Goal: Feedback & Contribution: Contribute content

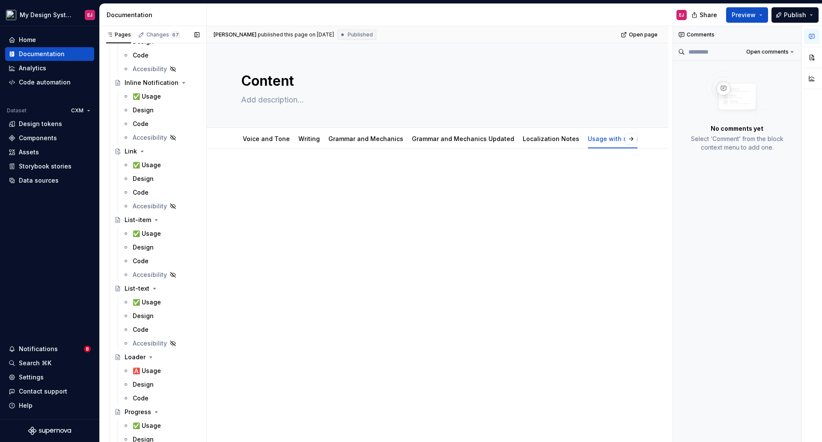
scroll to position [3788, 0]
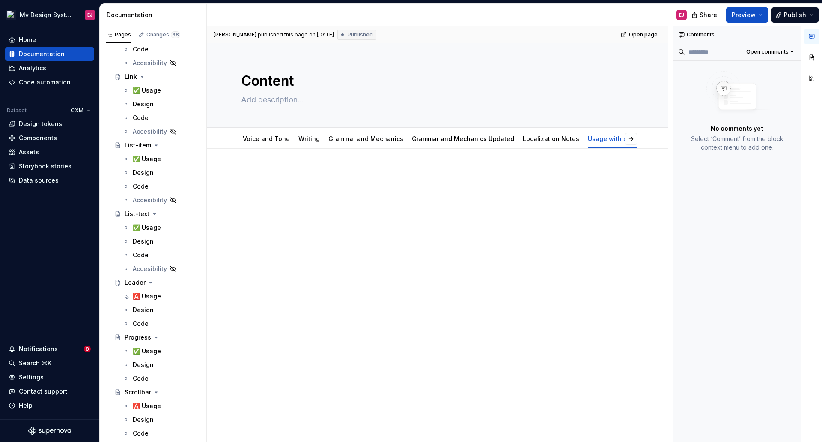
type textarea "*"
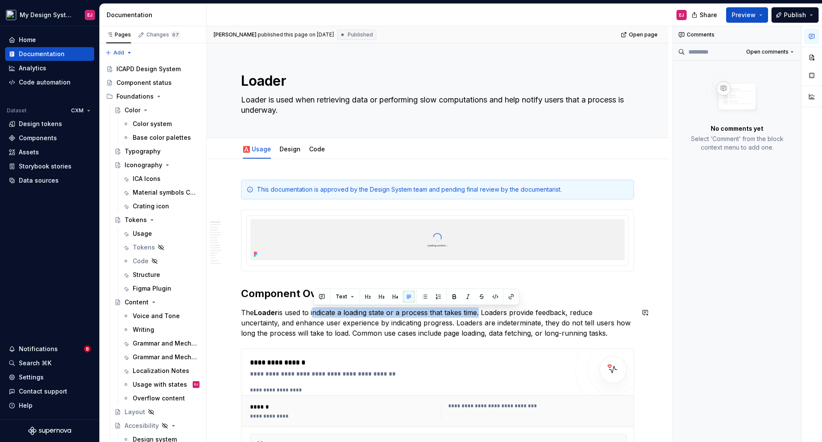
drag, startPoint x: 314, startPoint y: 311, endPoint x: 480, endPoint y: 307, distance: 165.8
copy p "indicate a loading state or a process that takes time"
drag, startPoint x: 482, startPoint y: 313, endPoint x: 306, endPoint y: 311, distance: 176.5
click at [306, 311] on p "The Loader is used to indicate a loading state or a process that takes time. Lo…" at bounding box center [437, 322] width 393 height 31
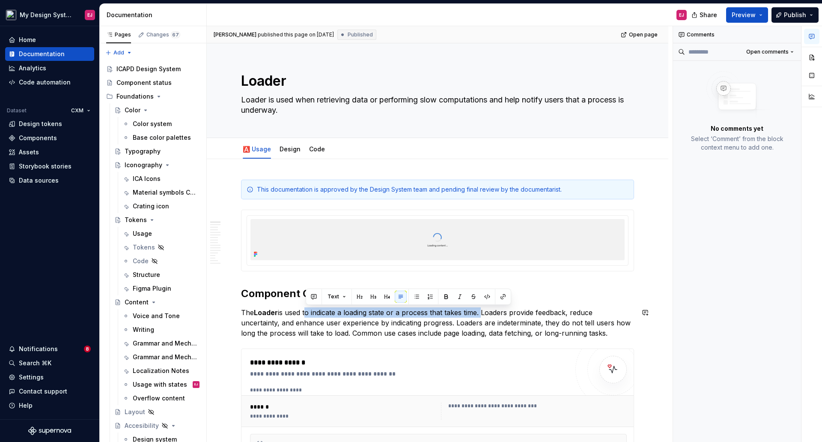
copy p "to indicate a loading state or a process that takes time."
click at [384, 106] on textarea "Loader is used when retrieving data or performing slow computations and help no…" at bounding box center [435, 105] width 393 height 24
drag, startPoint x: 318, startPoint y: 99, endPoint x: 336, endPoint y: 108, distance: 20.3
click at [336, 108] on textarea "Loader is used when retrieving data or performing slow computations and help no…" at bounding box center [435, 105] width 393 height 24
paste textarea "to indicate a loading state or a process that takes time"
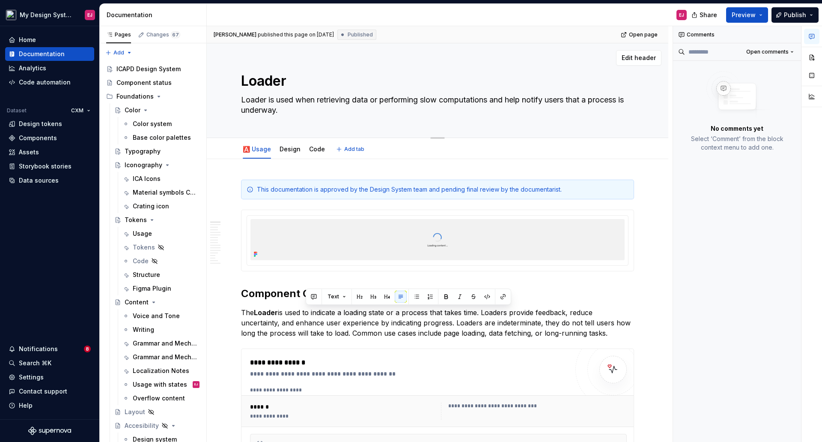
type textarea "*"
type textarea "Loader is used whento indicate a loading state or a process that takes time."
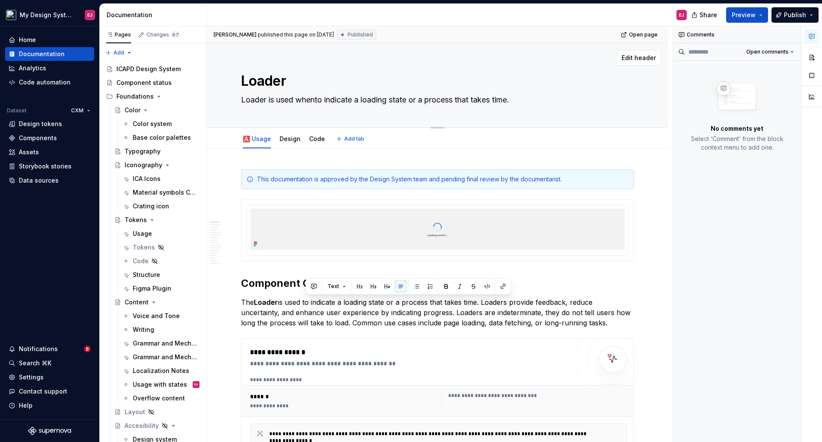
click at [310, 102] on textarea "Loader is used whento indicate a loading state or a process that takes time." at bounding box center [435, 100] width 393 height 14
click at [315, 101] on textarea "Loader is used whento indicate a loading state or a process that takes time." at bounding box center [435, 100] width 393 height 14
type textarea "*"
type textarea "Loader is used wheto indicate a loading state or a process that takes time."
type textarea "*"
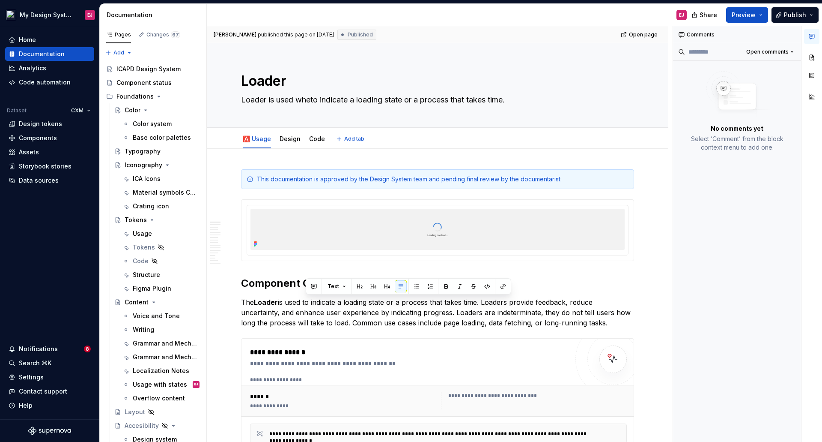
type textarea "Loader is used whto indicate a loading state or a process that takes time."
type textarea "*"
type textarea "Loader is used wto indicate a loading state or a process that takes time."
type textarea "*"
type textarea "Loader is used to indicate a loading state or a process that takes time."
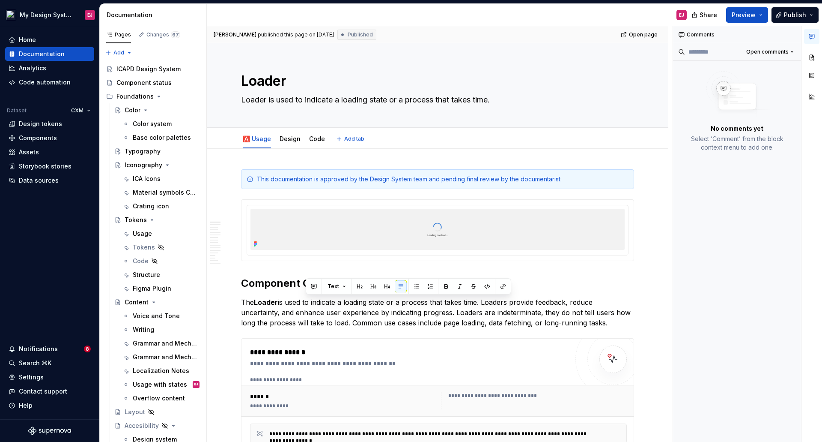
type textarea "*"
type textarea "Loader is used to indicate a loading state or a process that takes time."
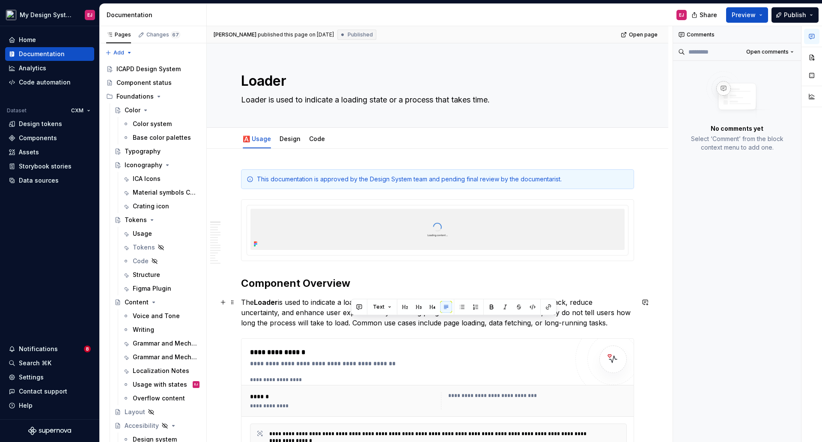
drag, startPoint x: 352, startPoint y: 323, endPoint x: 607, endPoint y: 322, distance: 254.8
click at [607, 322] on p "The Loader is used to indicate a loading state or a process that takes time. Lo…" at bounding box center [437, 312] width 393 height 31
copy p "Common use cases include page loading, data fetching, or long-running tasks."
click at [515, 101] on textarea "Loader is used to indicate a loading state or a process that takes time." at bounding box center [435, 100] width 393 height 14
type textarea "*"
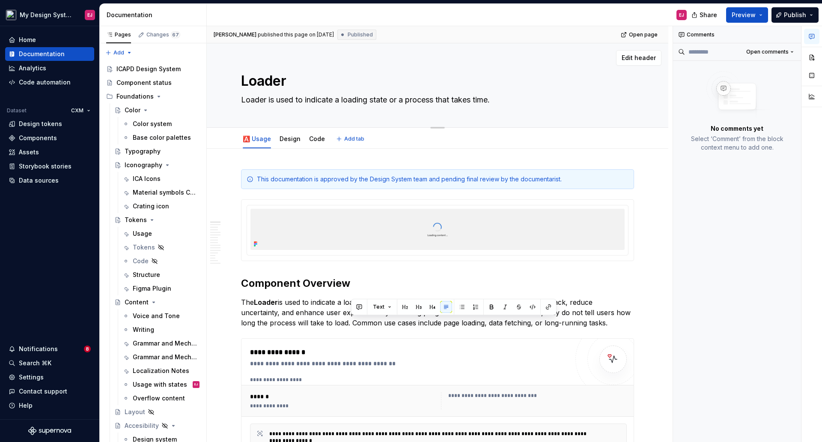
type textarea "Loader is used to indicate a loading state or a process that takes time."
paste textarea "Common use cases include page loading, data fetching, or long-running tasks."
type textarea "*"
type textarea "Loader is used to indicate a loading state or a process that takes time. Common…"
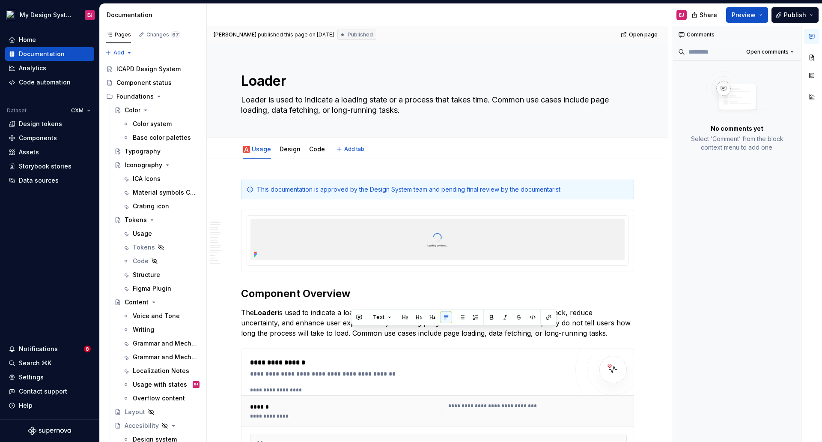
type textarea "*"
type textarea "Loader is used to indicate a loading state or a process that takes time. Common…"
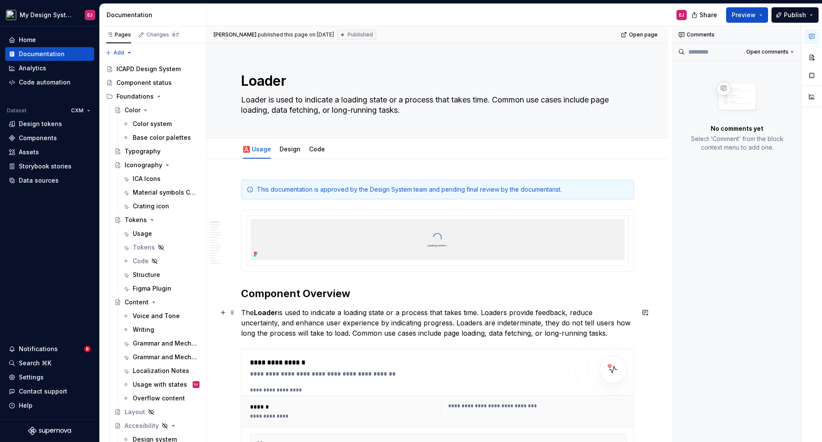
click at [320, 327] on p "The Loader is used to indicate a loading state or a process that takes time. Lo…" at bounding box center [437, 322] width 393 height 31
drag, startPoint x: 242, startPoint y: 310, endPoint x: 609, endPoint y: 330, distance: 368.0
click at [609, 330] on p "The Loader is used to indicate a loading state or a process that takes time. Lo…" at bounding box center [437, 322] width 393 height 31
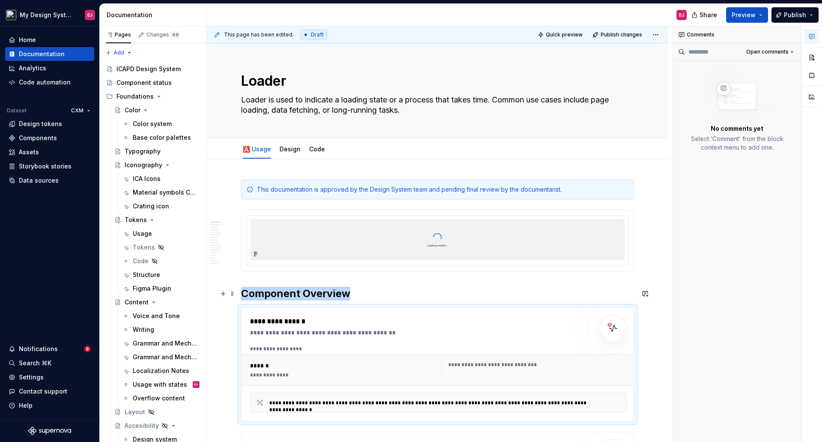
click at [339, 293] on h2 "Component Overview" at bounding box center [437, 294] width 393 height 14
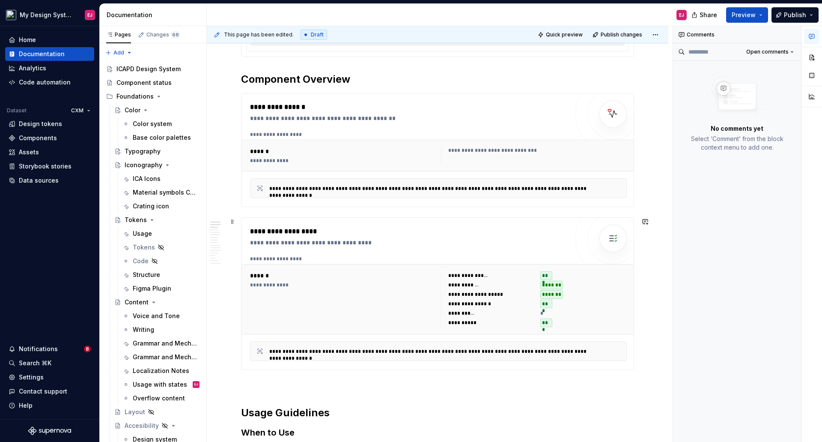
scroll to position [385, 0]
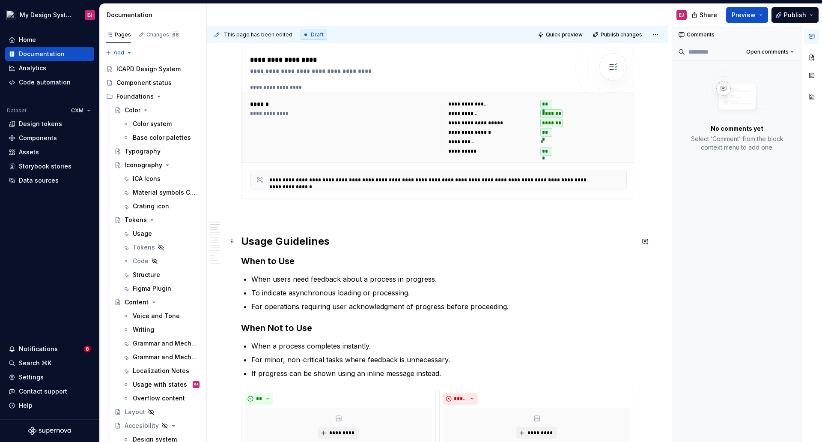
click at [284, 240] on h2 "Usage Guidelines" at bounding box center [437, 241] width 393 height 14
click at [813, 54] on button "button" at bounding box center [811, 57] width 15 height 15
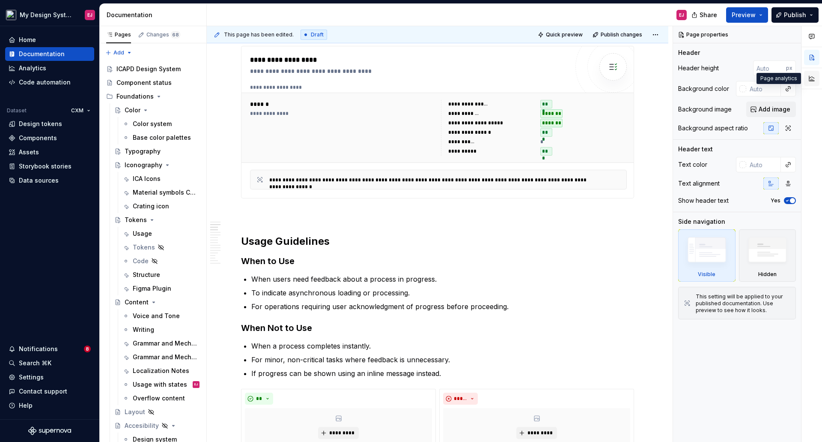
click at [810, 72] on button "button" at bounding box center [811, 78] width 15 height 15
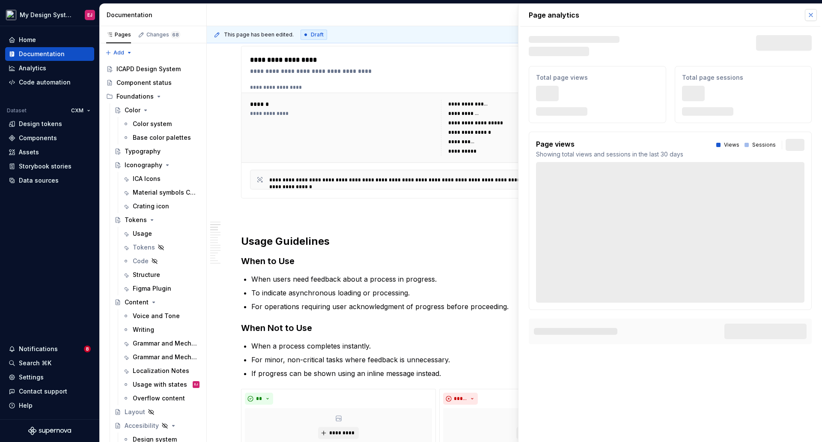
click at [811, 11] on button "button" at bounding box center [811, 15] width 12 height 12
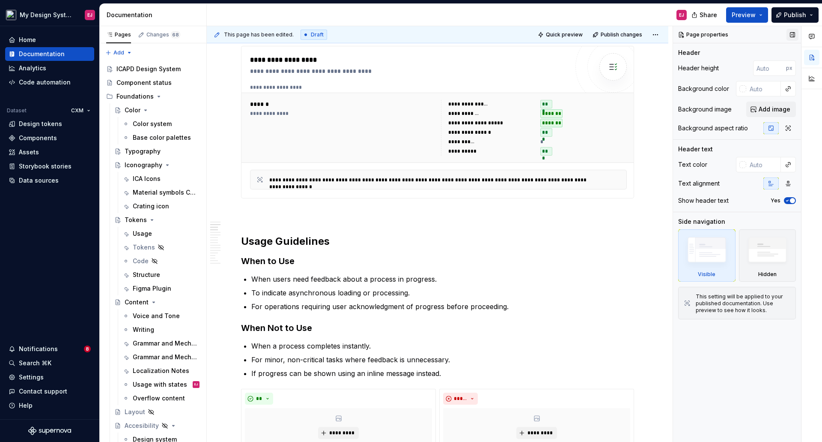
click at [790, 32] on button "button" at bounding box center [793, 35] width 12 height 12
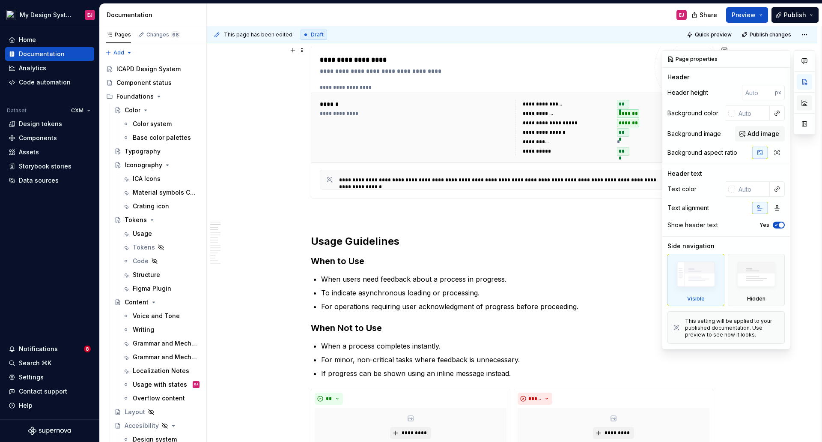
click at [806, 101] on button "button" at bounding box center [804, 102] width 15 height 15
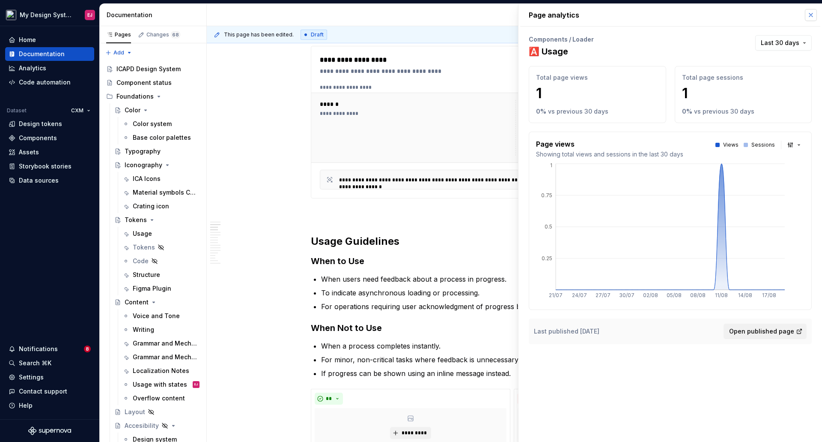
click at [809, 15] on button "button" at bounding box center [811, 15] width 12 height 12
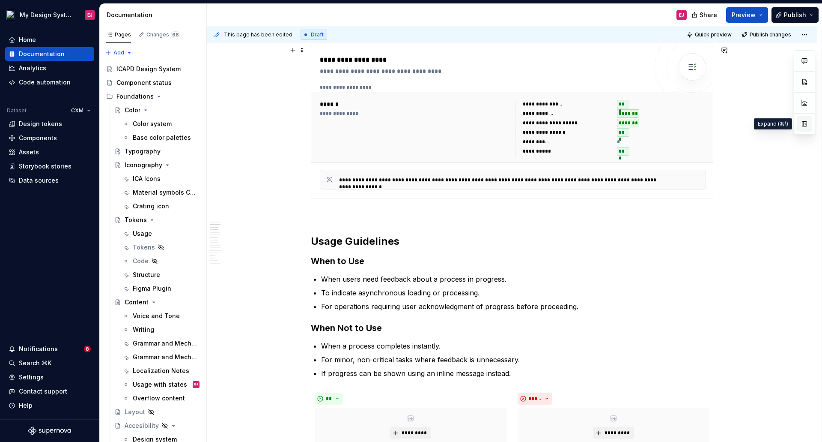
click at [806, 123] on button "button" at bounding box center [804, 123] width 15 height 15
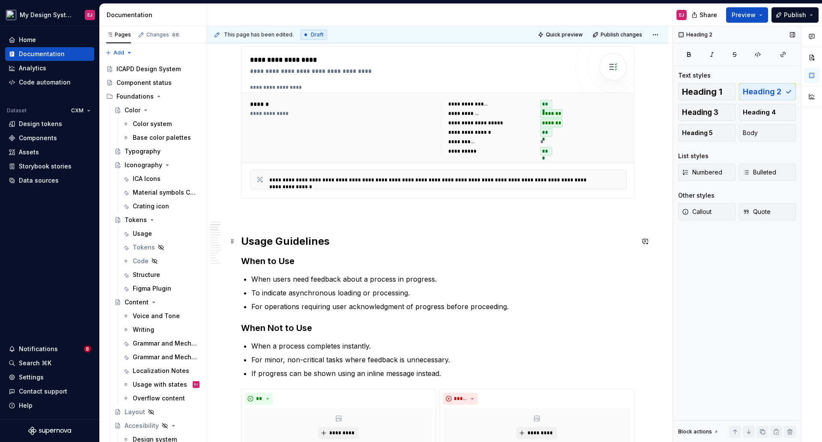
click at [306, 239] on h2 "Usage Guidelines" at bounding box center [437, 241] width 393 height 14
click at [277, 260] on h3 "When to Use" at bounding box center [437, 261] width 393 height 12
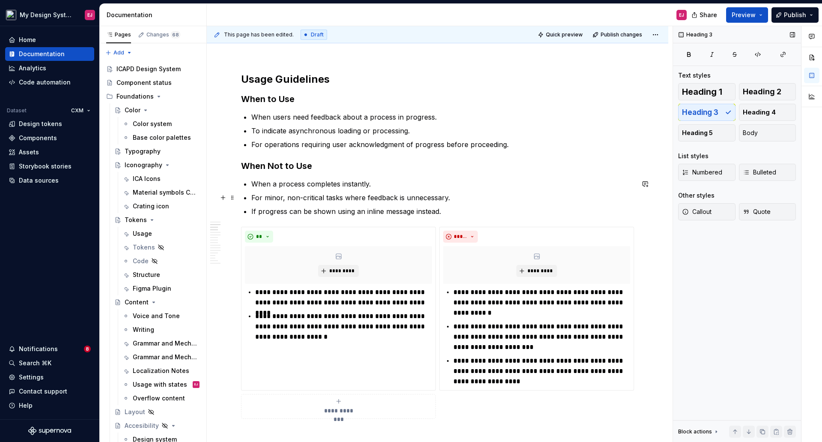
scroll to position [557, 0]
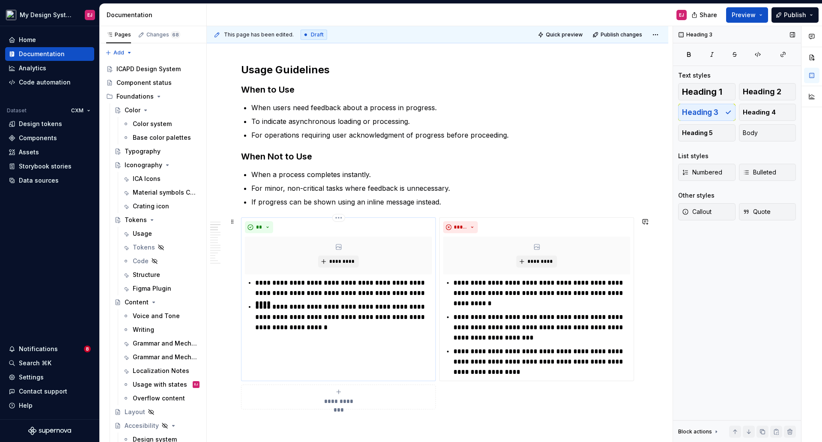
click at [261, 327] on p "**********" at bounding box center [343, 316] width 177 height 31
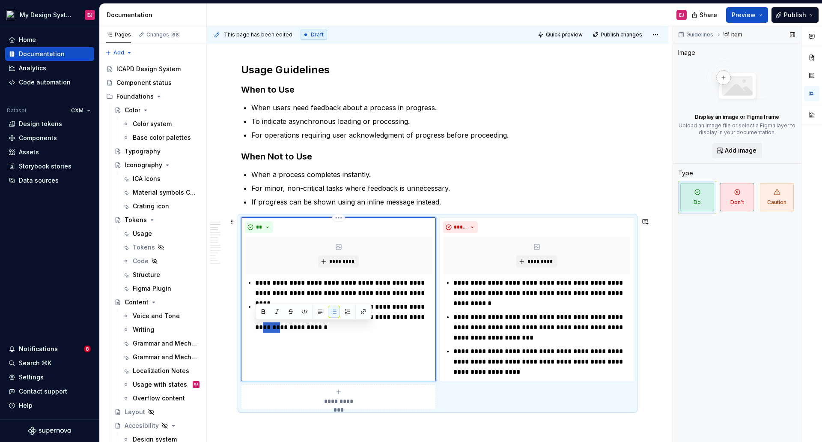
type textarea "*"
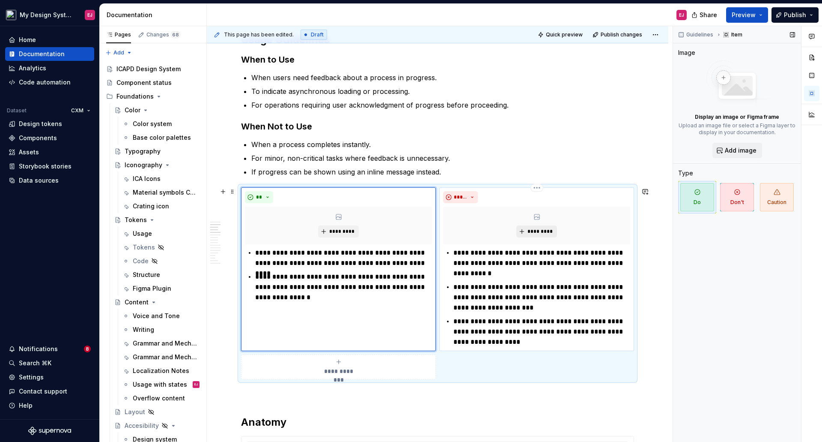
scroll to position [600, 0]
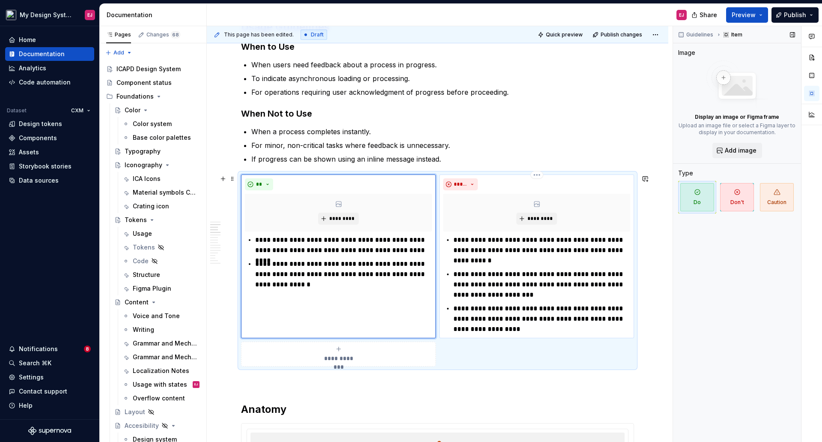
click at [463, 273] on p "**********" at bounding box center [542, 284] width 177 height 31
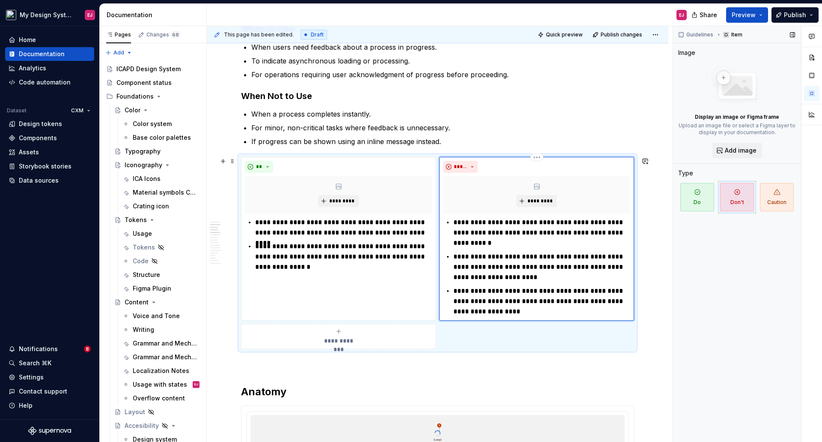
scroll to position [642, 0]
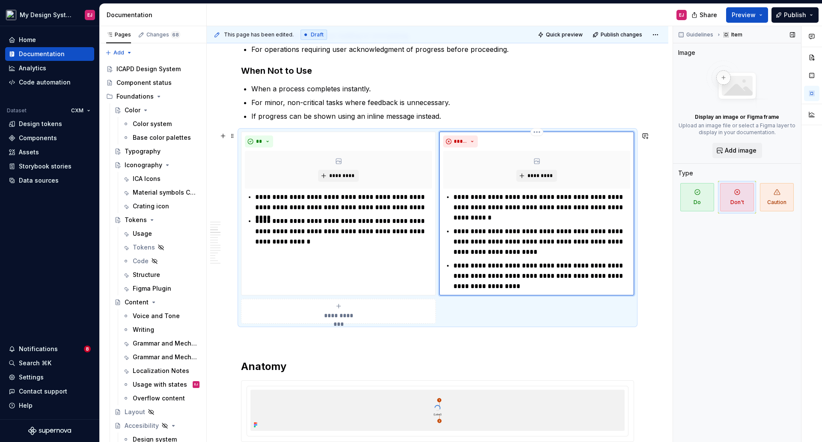
click at [463, 266] on p "**********" at bounding box center [542, 275] width 177 height 31
click at [581, 265] on p "**********" at bounding box center [542, 275] width 177 height 31
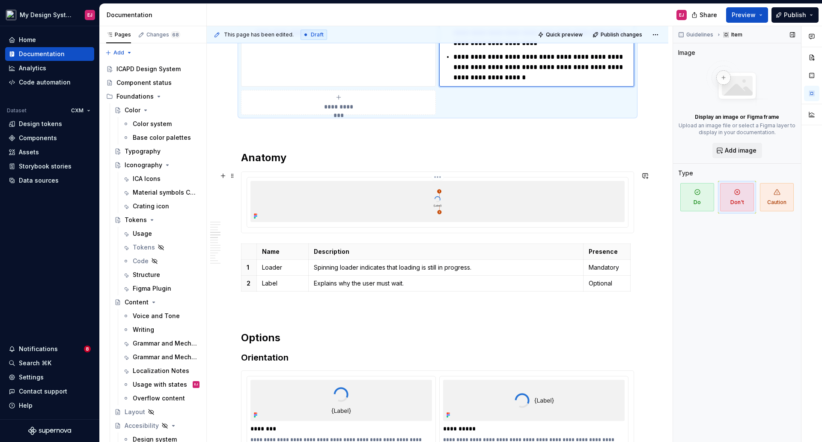
scroll to position [857, 0]
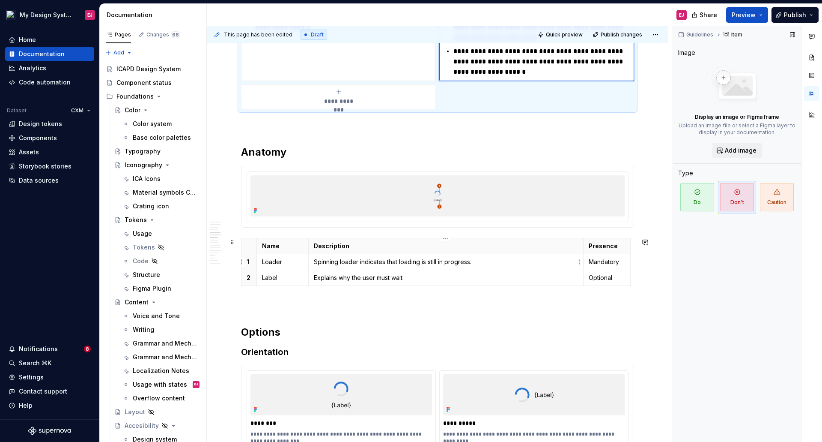
click at [359, 261] on p "Spinning loader indicates that loading is still in progress." at bounding box center [446, 261] width 265 height 9
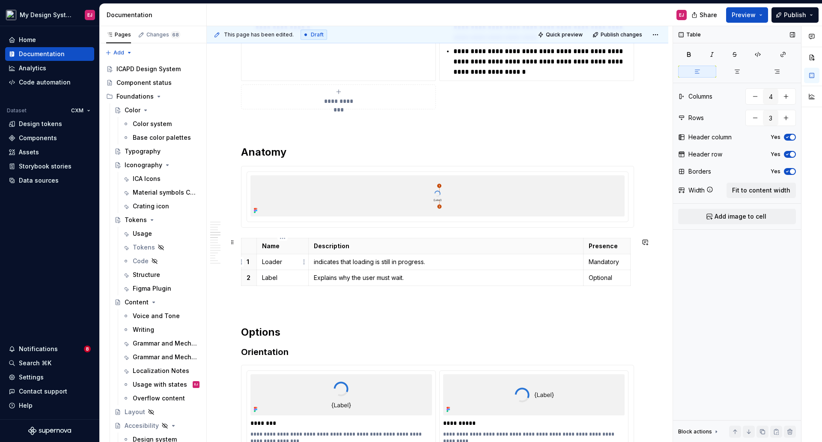
click at [263, 261] on p "Loader" at bounding box center [282, 261] width 41 height 9
click at [315, 260] on p "indicates that loading is still in progress." at bounding box center [446, 261] width 265 height 9
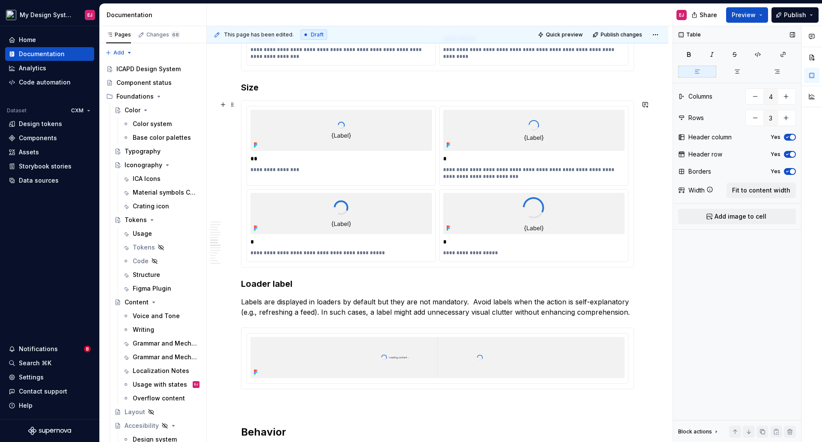
scroll to position [1242, 0]
click at [275, 282] on h3 "Loader label" at bounding box center [437, 282] width 393 height 12
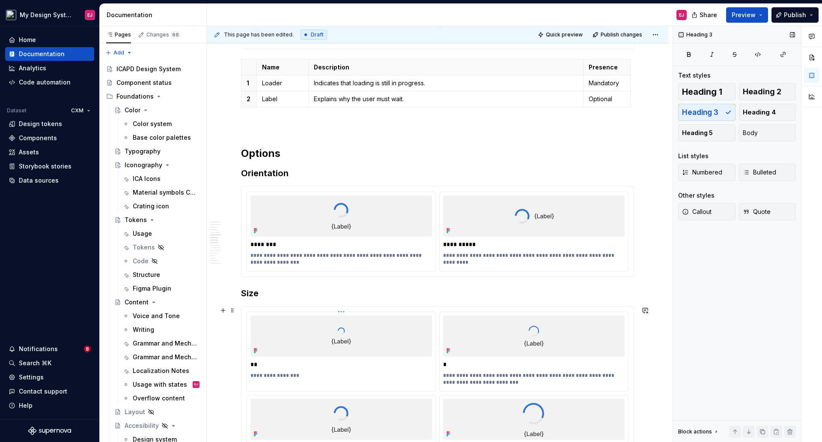
scroll to position [1028, 0]
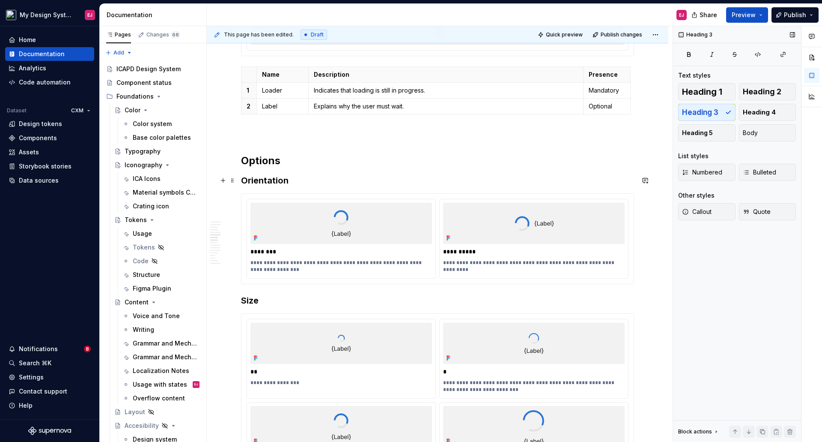
click at [270, 176] on h3 "Orientation" at bounding box center [437, 180] width 393 height 12
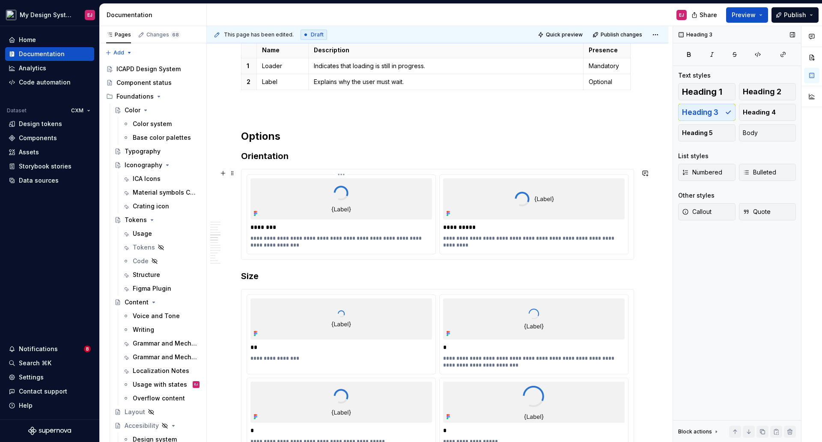
scroll to position [1071, 0]
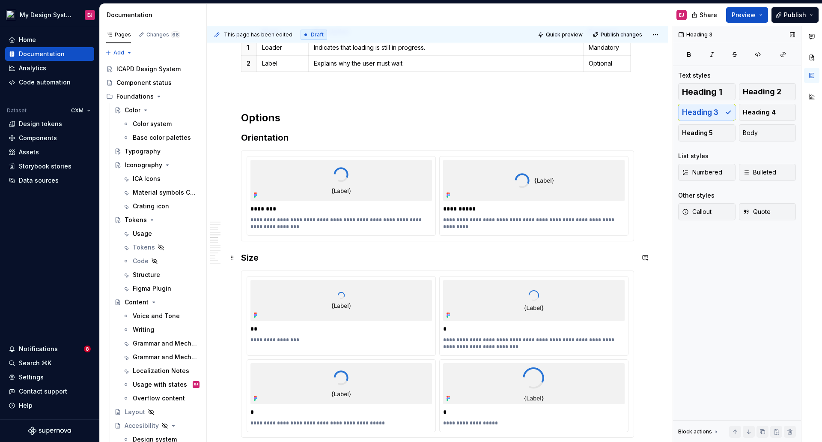
click at [247, 254] on h3 "Size" at bounding box center [437, 257] width 393 height 12
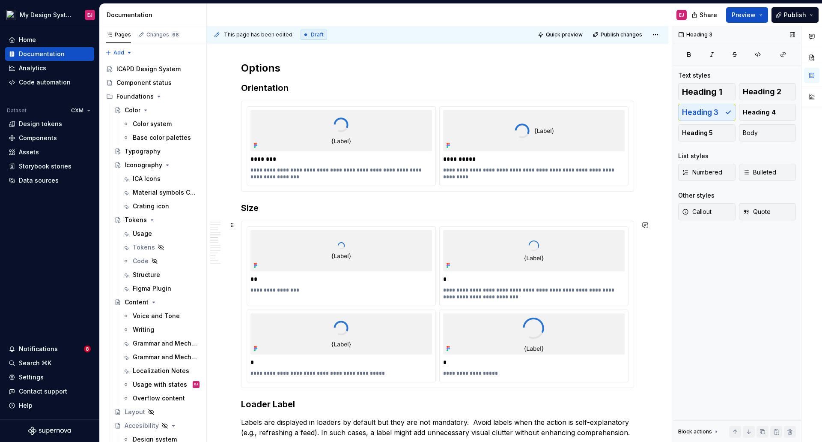
scroll to position [1156, 0]
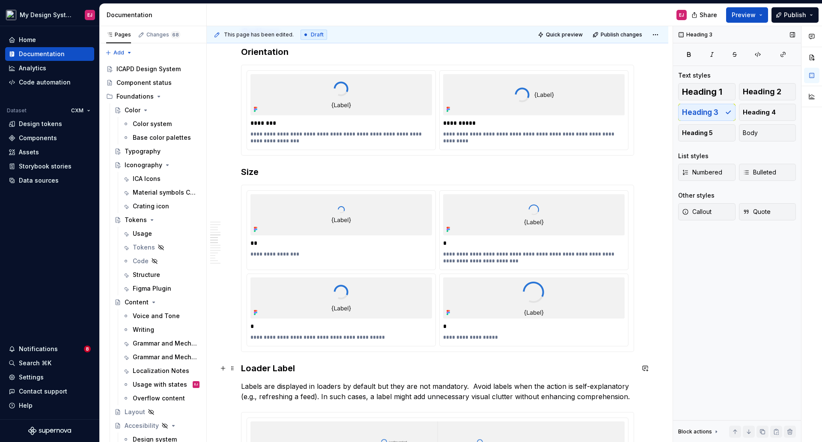
click at [270, 367] on h3 "Loader Label" at bounding box center [437, 368] width 393 height 12
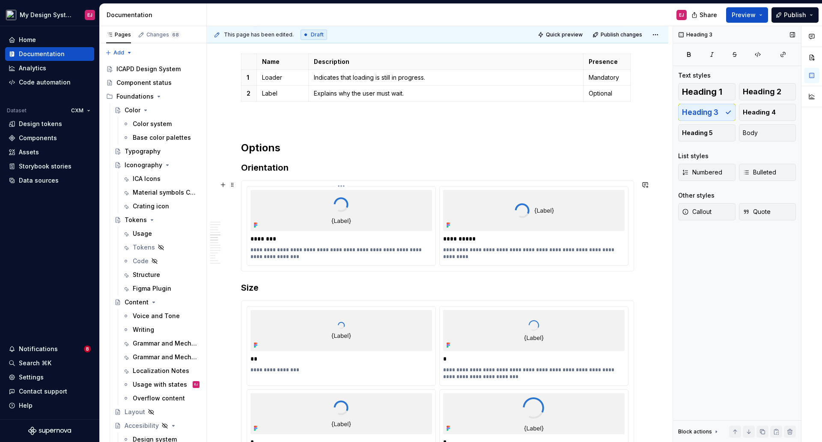
scroll to position [1028, 0]
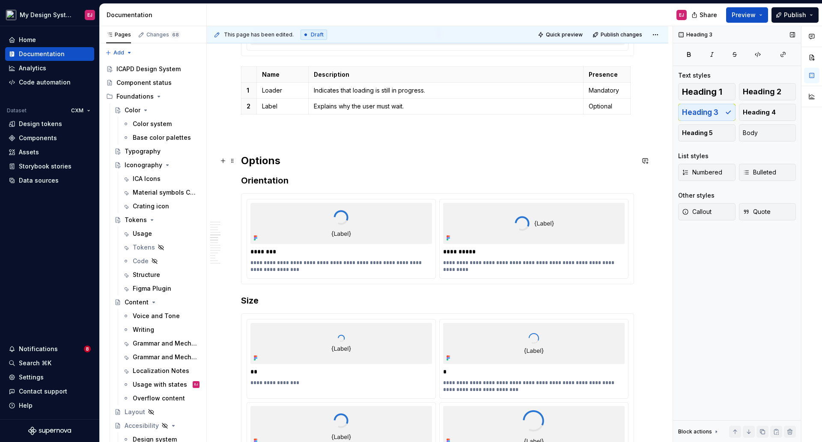
click at [266, 157] on h2 "Options" at bounding box center [437, 161] width 393 height 14
click at [267, 182] on h3 "Orientation" at bounding box center [437, 180] width 393 height 12
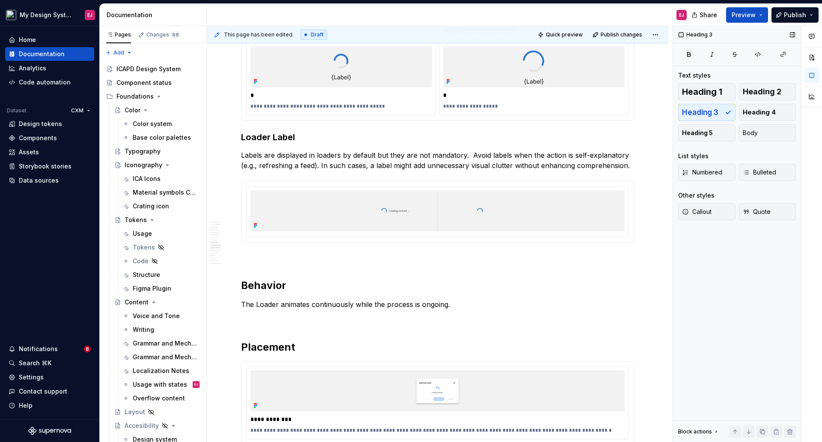
scroll to position [1413, 0]
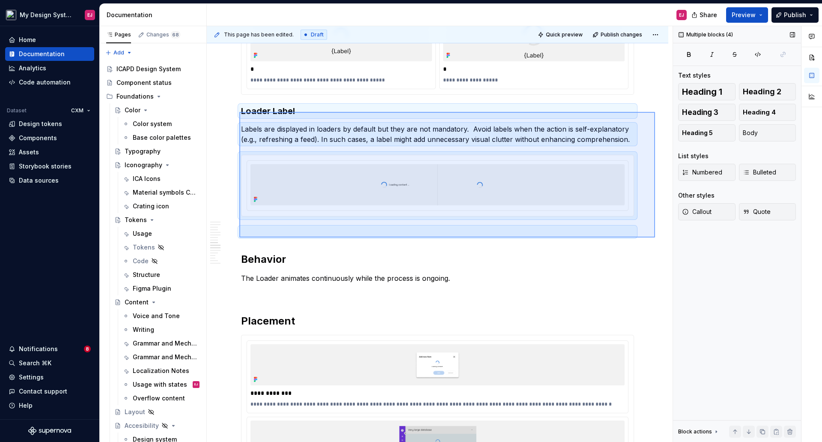
drag, startPoint x: 239, startPoint y: 112, endPoint x: 655, endPoint y: 237, distance: 434.4
click at [655, 237] on div "**********" at bounding box center [440, 234] width 466 height 416
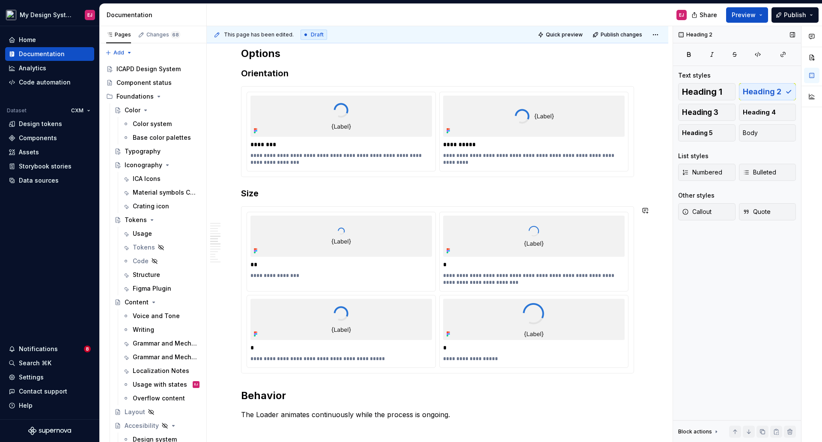
scroll to position [1113, 0]
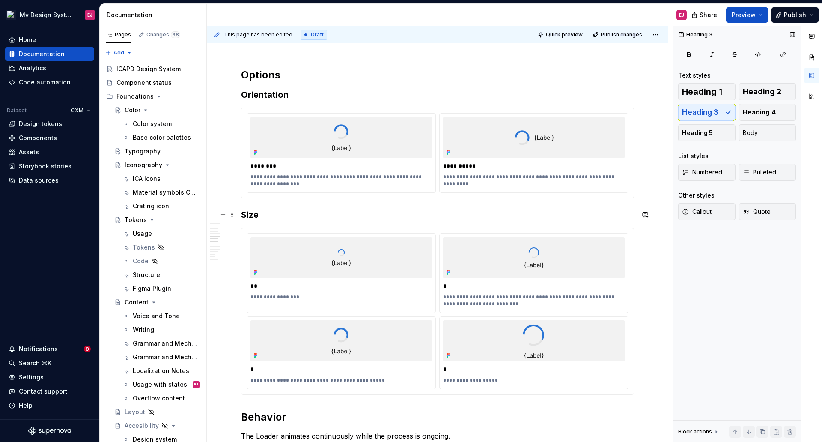
click at [243, 214] on h3 "Size" at bounding box center [437, 215] width 393 height 12
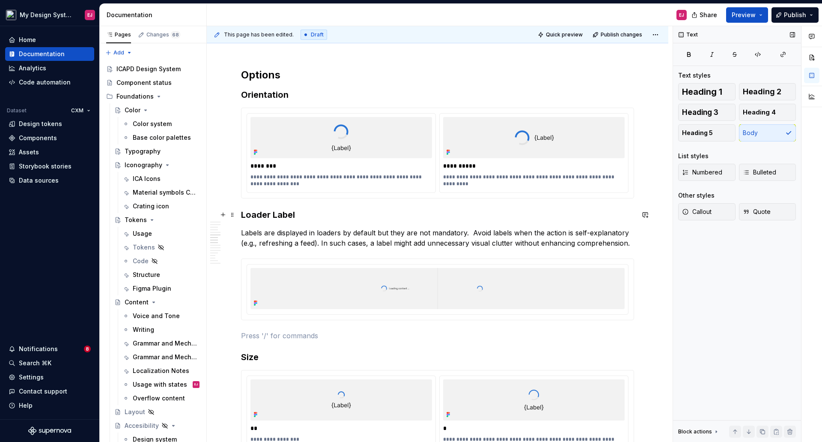
click at [254, 214] on h3 "Loader Label" at bounding box center [437, 215] width 393 height 12
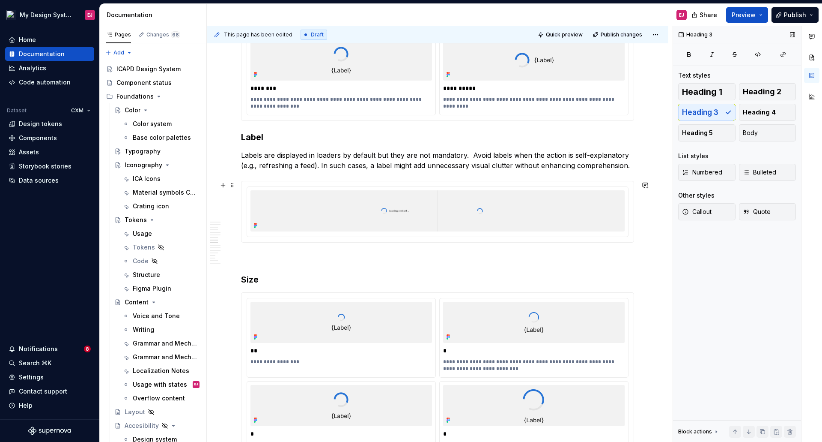
scroll to position [1199, 0]
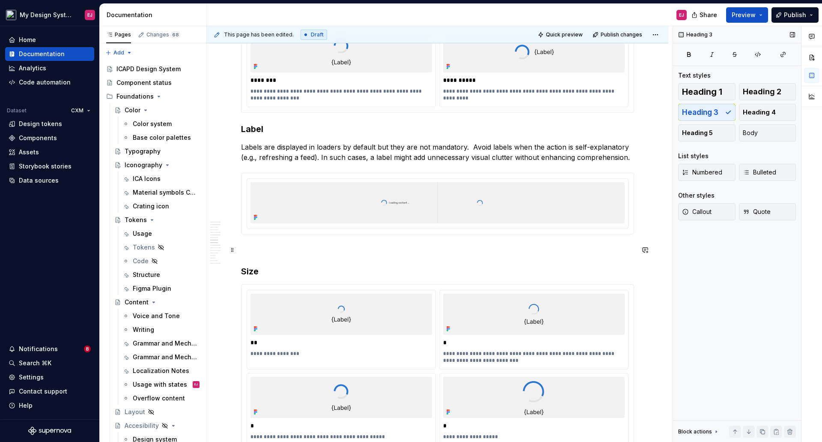
click at [252, 251] on p at bounding box center [437, 250] width 393 height 10
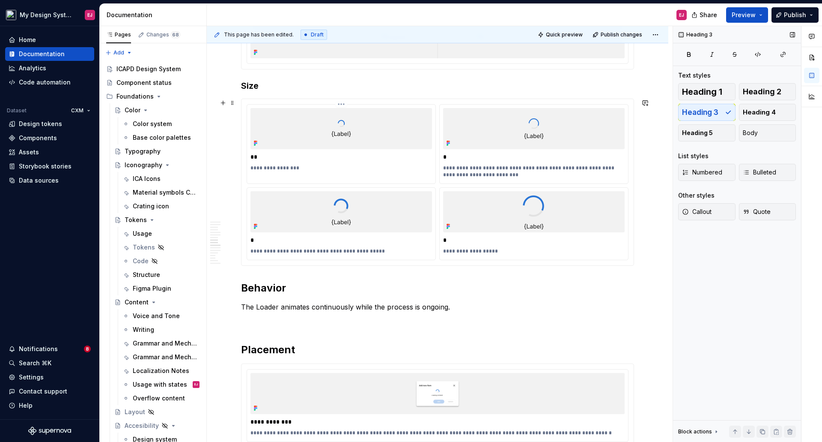
scroll to position [1370, 0]
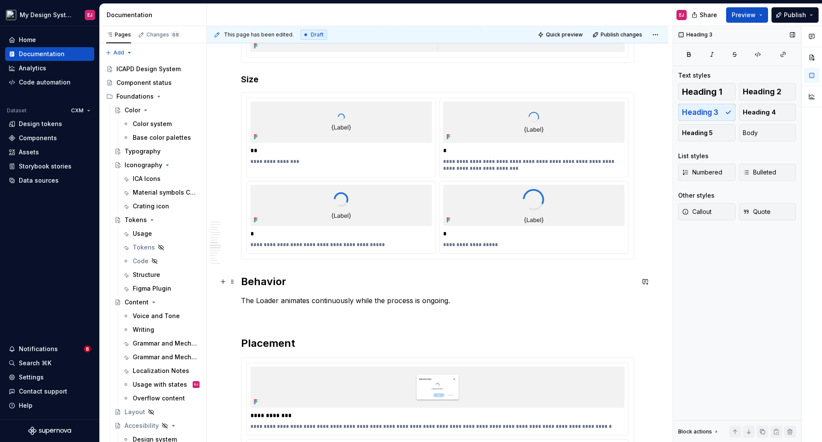
click at [256, 279] on h2 "Behavior" at bounding box center [437, 282] width 393 height 14
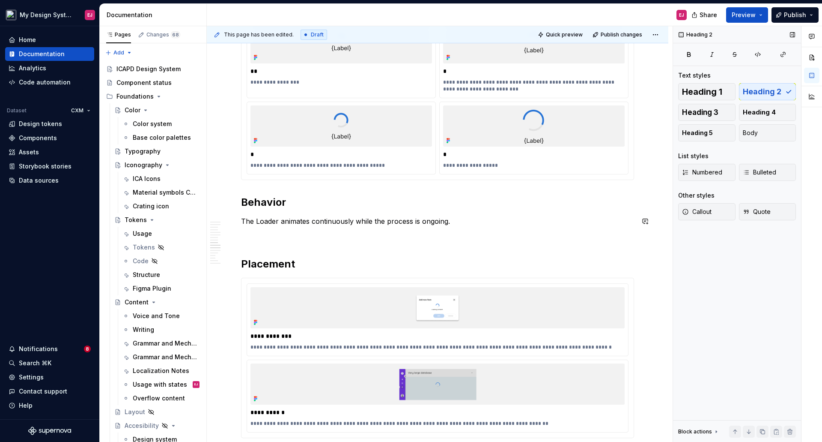
scroll to position [1456, 0]
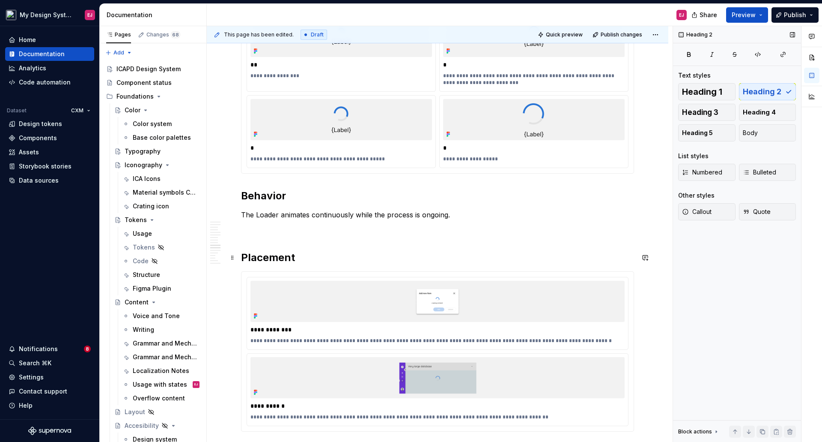
click at [273, 258] on h2 "Placement" at bounding box center [437, 258] width 393 height 14
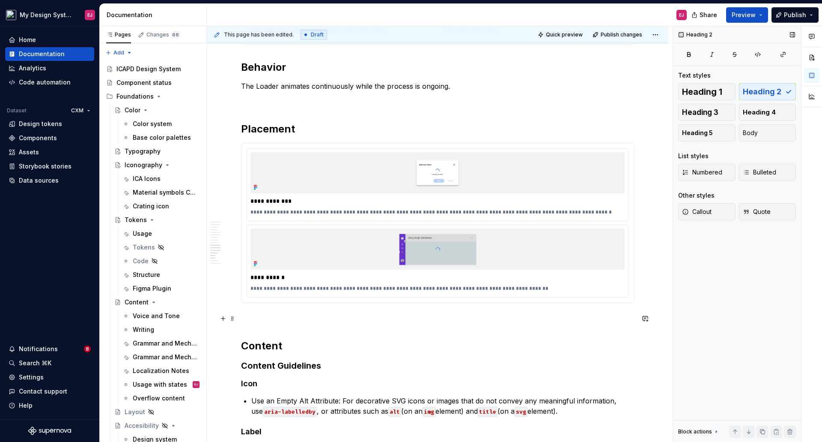
scroll to position [1627, 0]
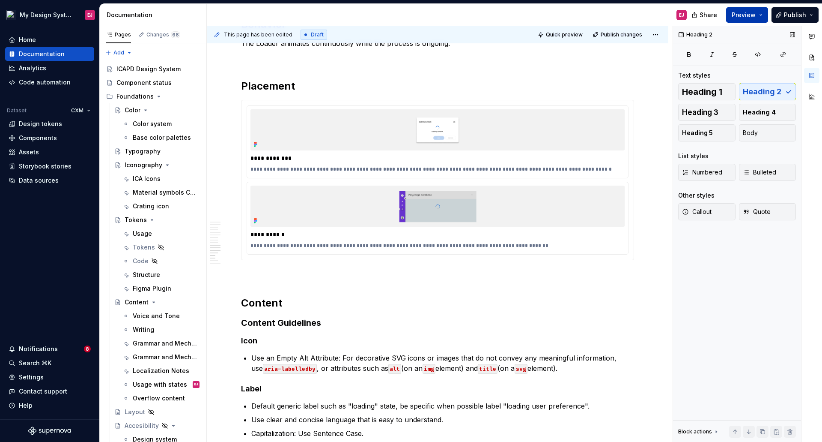
click at [741, 9] on button "Preview" at bounding box center [747, 14] width 42 height 15
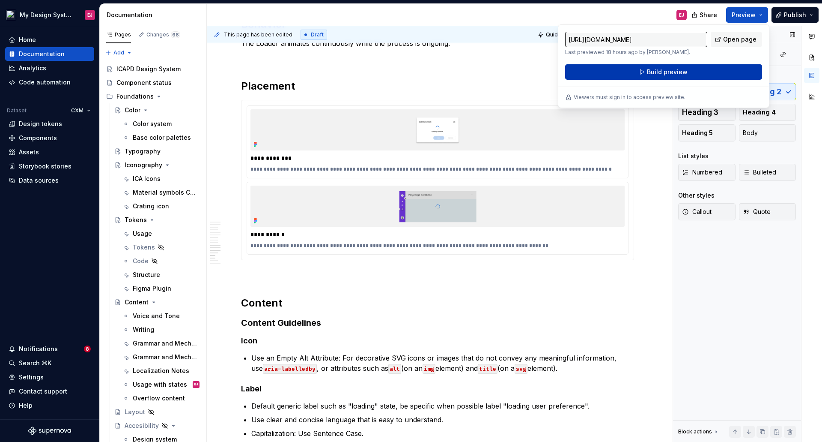
type textarea "*"
click at [692, 71] on button "Build preview" at bounding box center [663, 71] width 197 height 15
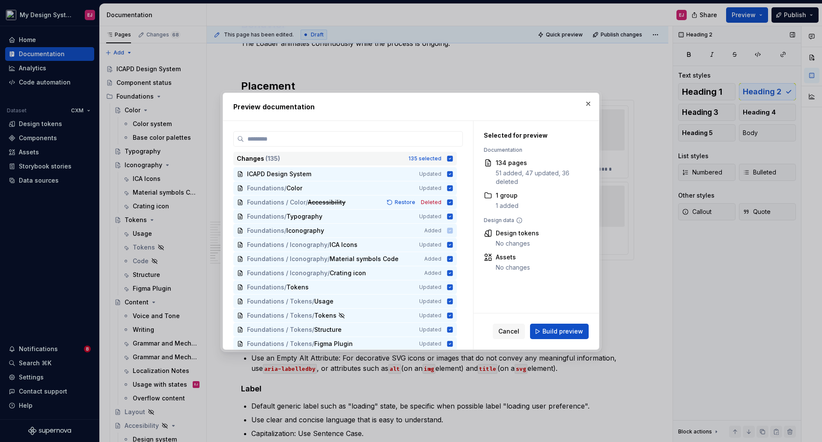
click at [449, 159] on icon at bounding box center [451, 158] width 6 height 6
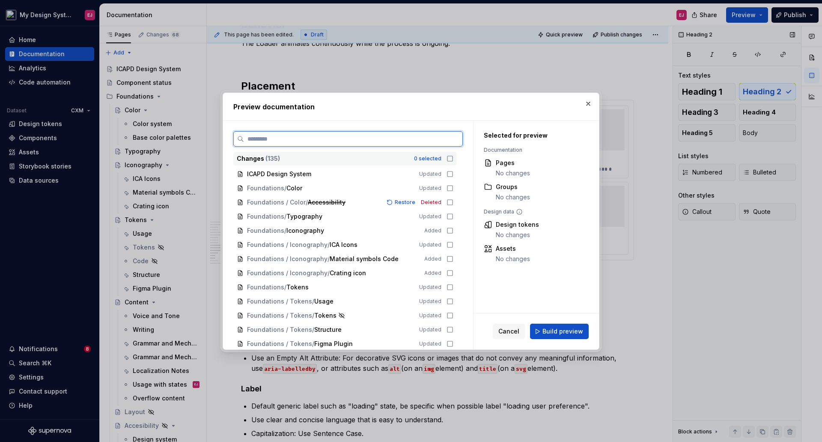
click at [403, 141] on input "search" at bounding box center [353, 138] width 218 height 9
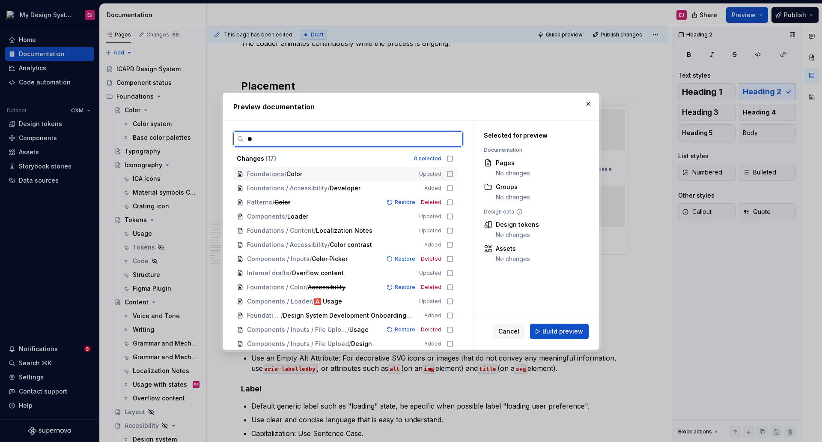
type input "***"
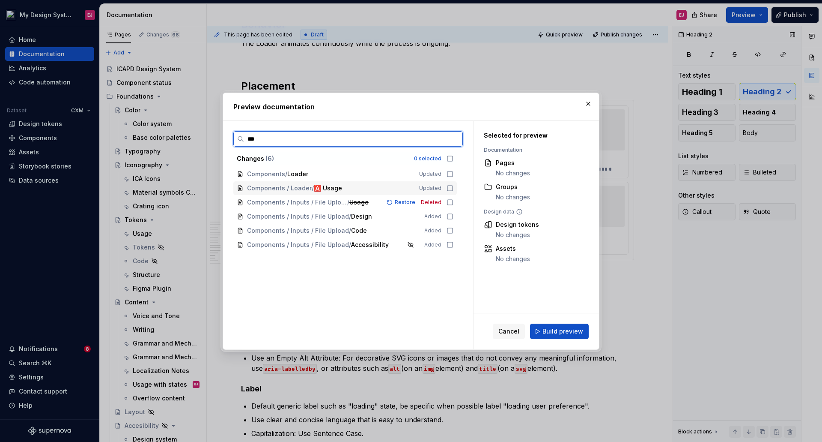
click at [450, 187] on icon at bounding box center [450, 188] width 7 height 7
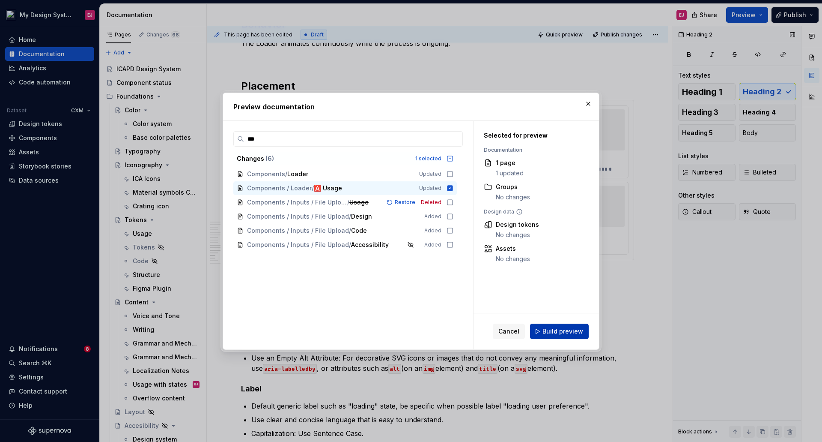
click at [553, 325] on button "Build preview" at bounding box center [559, 330] width 59 height 15
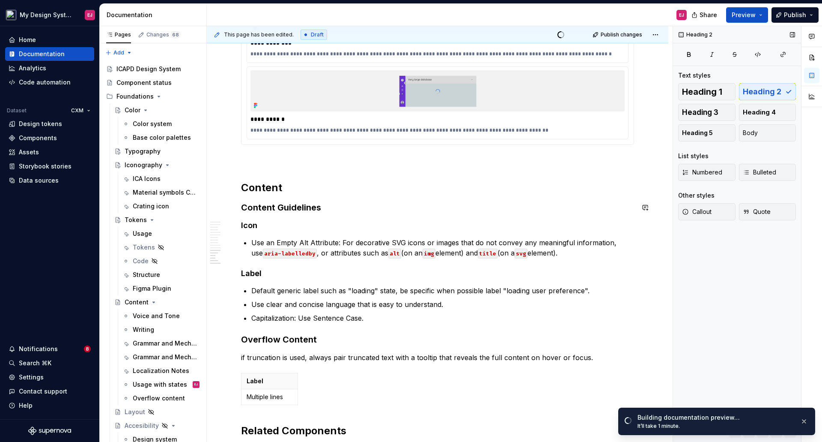
scroll to position [1756, 0]
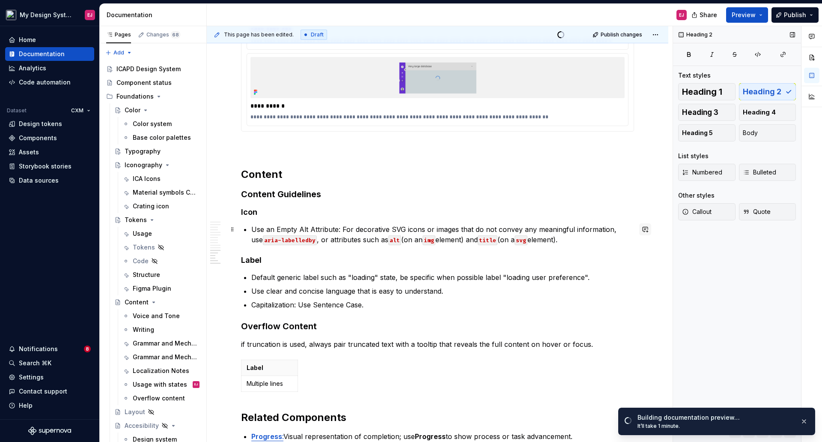
click at [645, 227] on button "button" at bounding box center [645, 229] width 12 height 12
click at [523, 256] on icon "Mention someone" at bounding box center [524, 257] width 9 height 9
type textarea "*"
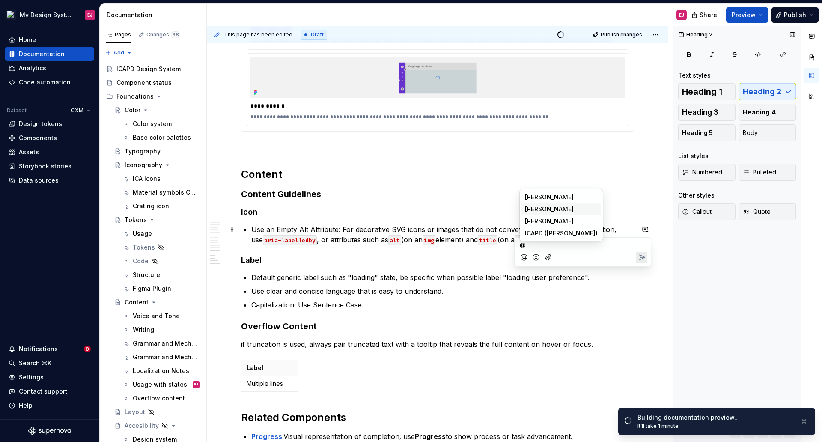
click at [544, 210] on span "[PERSON_NAME]" at bounding box center [549, 209] width 49 height 9
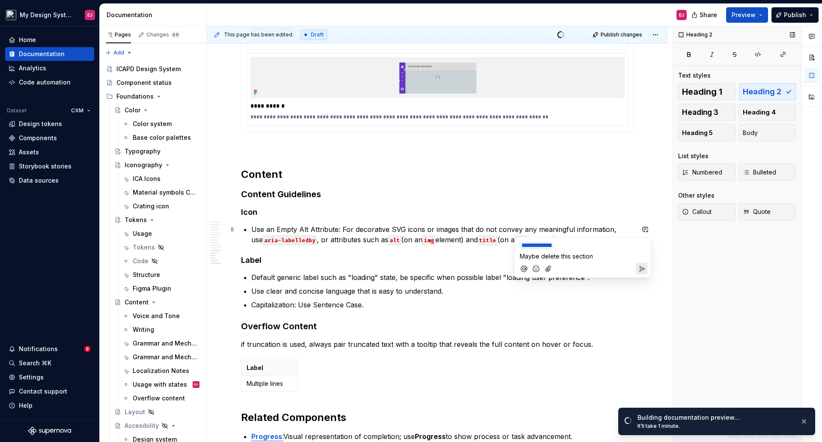
type textarea "*"
click at [534, 275] on icon "Add emoji" at bounding box center [536, 277] width 9 height 9
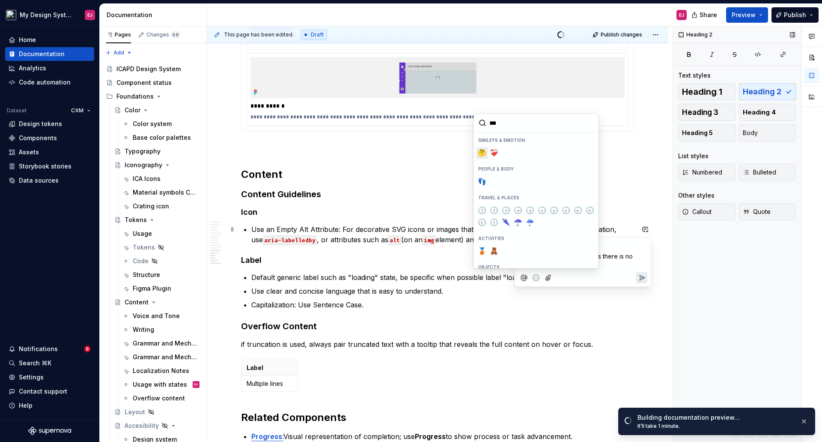
click at [482, 154] on span "🤔" at bounding box center [482, 153] width 7 height 9
type input "***"
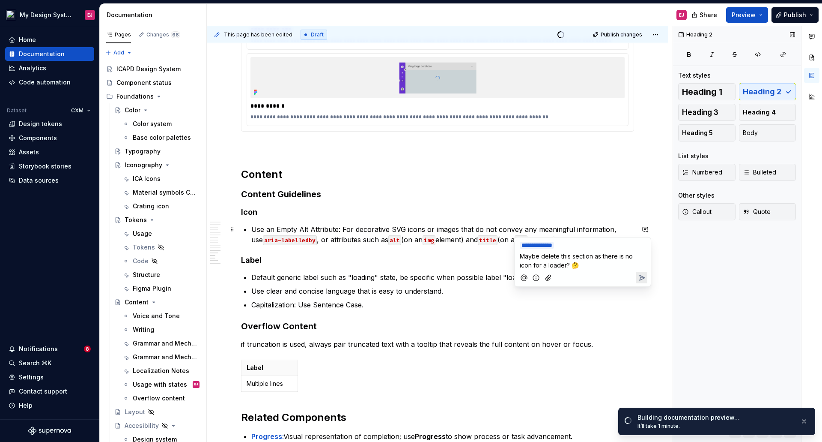
click at [642, 279] on icon "Send" at bounding box center [642, 277] width 9 height 9
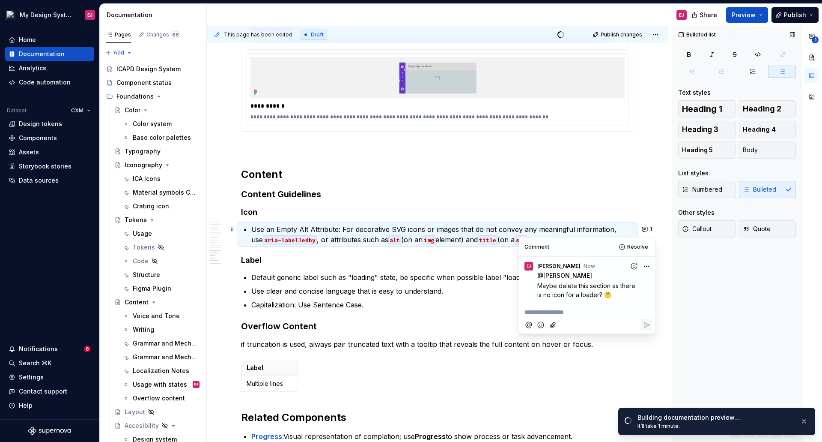
click at [617, 196] on h3 "Content Guidelines" at bounding box center [437, 194] width 393 height 12
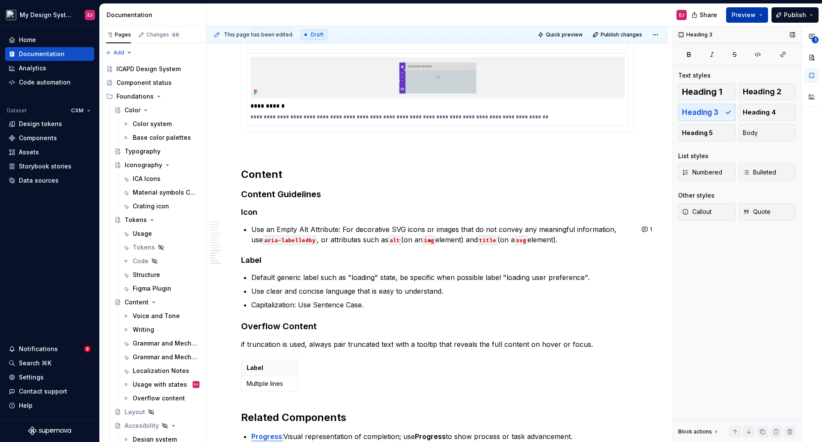
click at [763, 12] on button "Preview" at bounding box center [747, 14] width 42 height 15
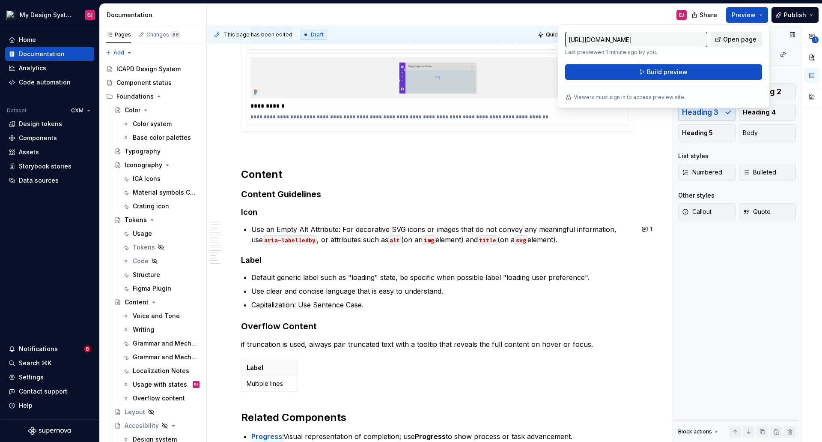
click at [737, 39] on span "Open page" at bounding box center [739, 39] width 33 height 9
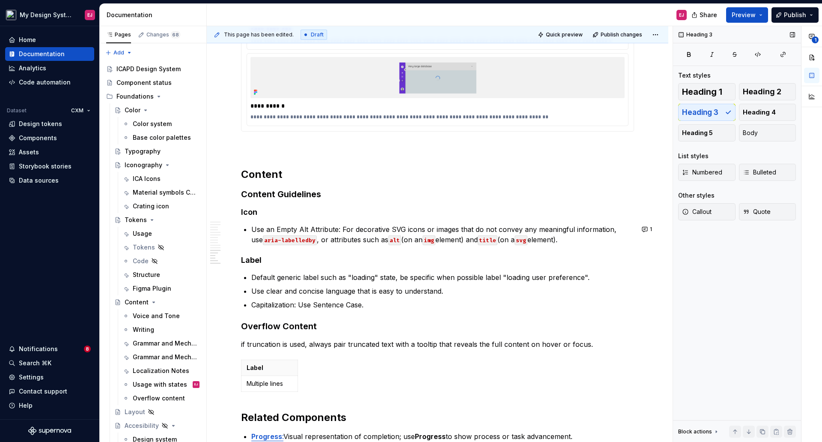
click at [713, 431] on icon at bounding box center [716, 431] width 7 height 7
click at [696, 274] on div "Heading 3 Text styles Heading 1 Heading 2 Heading 3 Heading 4 Heading 5 Body Li…" at bounding box center [737, 234] width 128 height 416
click at [622, 366] on div "Label Multiple lines" at bounding box center [437, 377] width 393 height 36
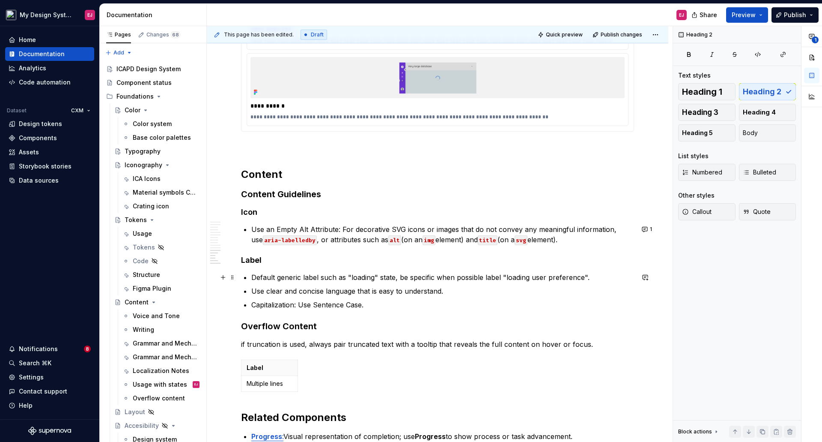
click at [264, 276] on p "Default generic label such as "loading" state, be specific when possible label …" at bounding box center [442, 277] width 383 height 10
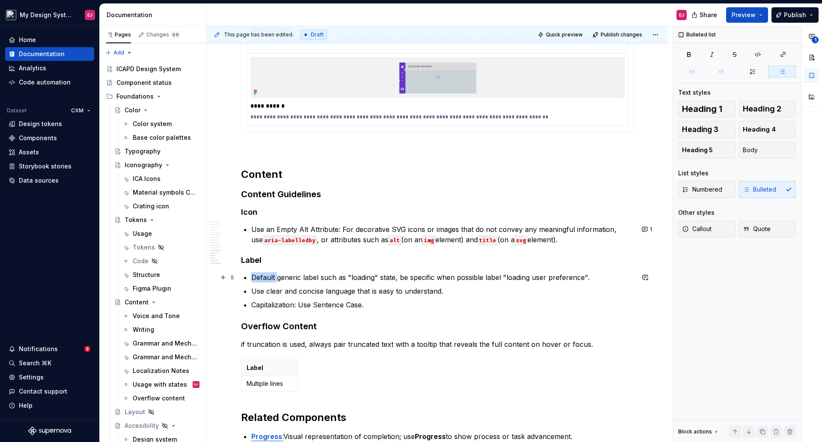
click at [264, 277] on p "Default generic label such as "loading" state, be specific when possible label …" at bounding box center [442, 277] width 383 height 10
type textarea "*"
click at [517, 277] on p "Avoid default generic labels such as "loading" state, be specific when possible…" at bounding box center [442, 277] width 383 height 10
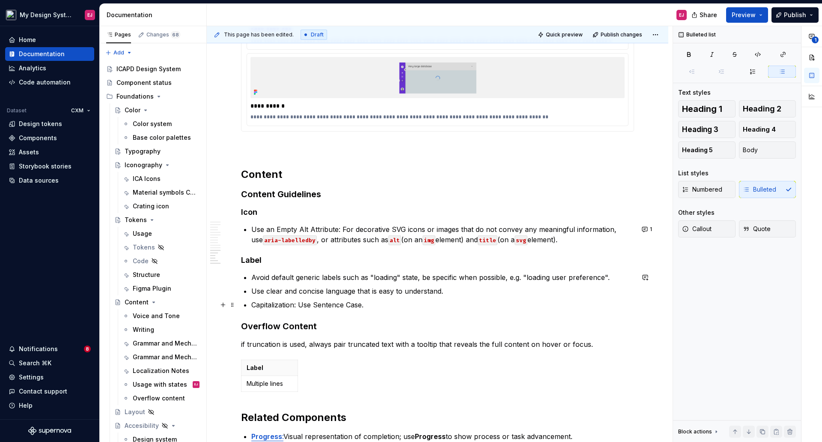
click at [346, 305] on p "Capitalization: Use Sentence Case." at bounding box center [442, 304] width 383 height 10
click at [351, 305] on p "Capitalization: Use Sentence Case." at bounding box center [442, 304] width 383 height 10
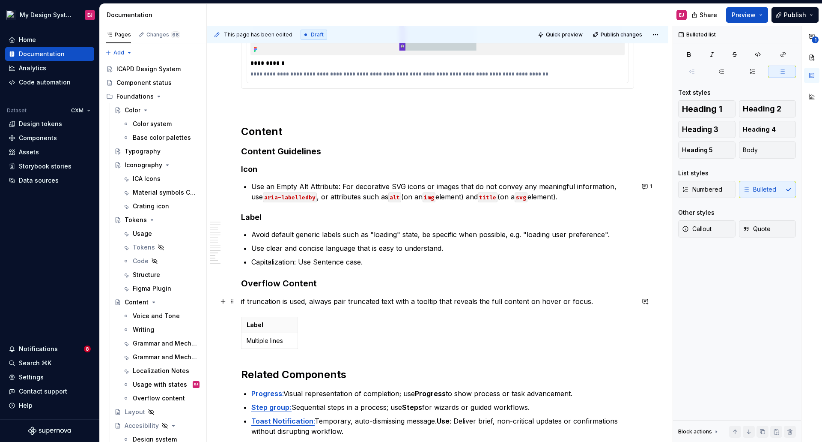
click at [242, 299] on p "if truncation is used, always pair truncated text with a tooltip that reveals t…" at bounding box center [437, 301] width 393 height 10
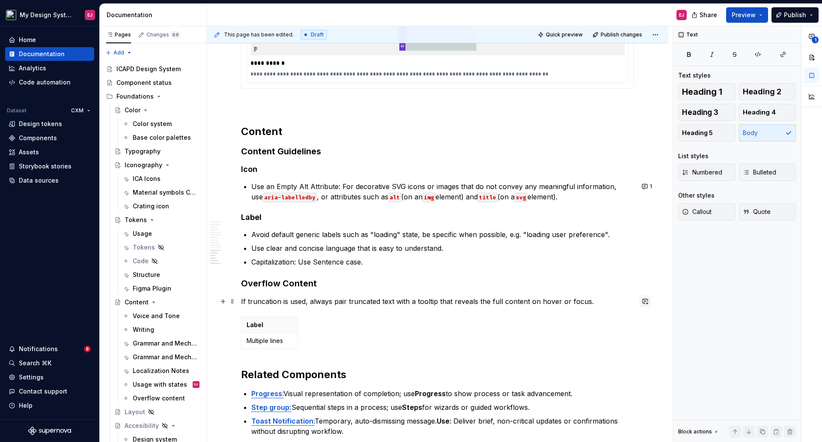
click at [647, 303] on button "button" at bounding box center [645, 301] width 12 height 12
click at [525, 329] on icon "Mention someone" at bounding box center [524, 329] width 9 height 9
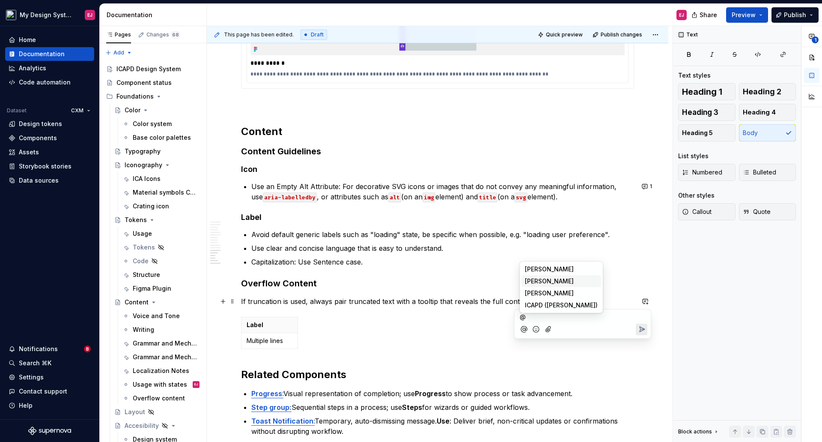
click at [540, 278] on span "[PERSON_NAME]" at bounding box center [549, 281] width 49 height 9
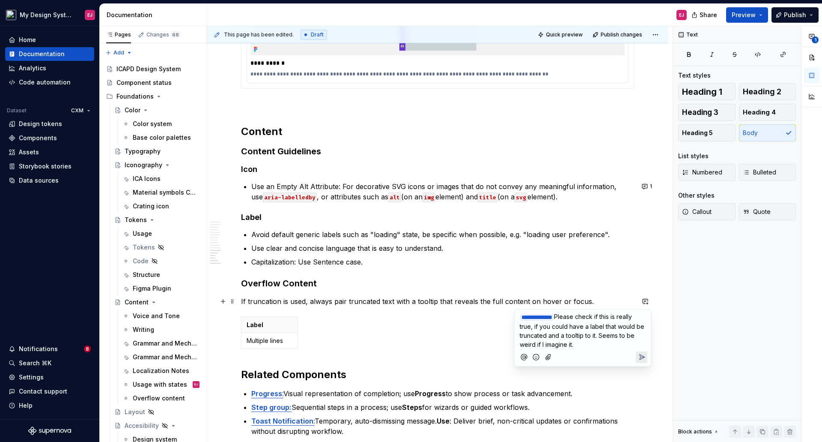
click at [537, 356] on icon "Add emoji" at bounding box center [536, 356] width 9 height 9
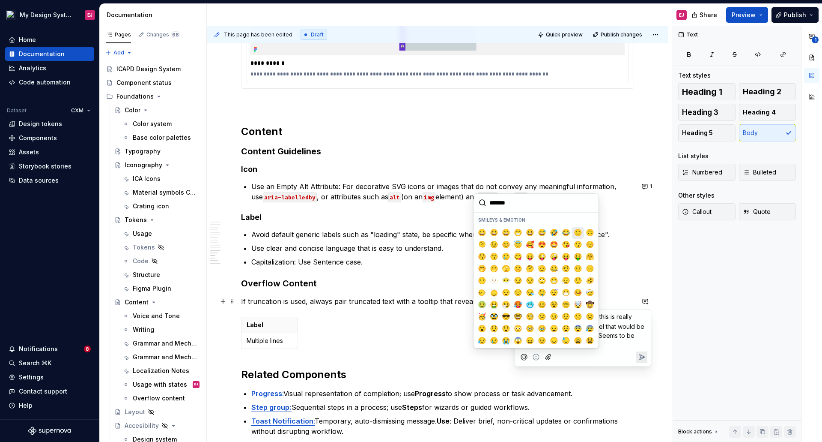
click at [576, 230] on span "🙂" at bounding box center [578, 232] width 7 height 9
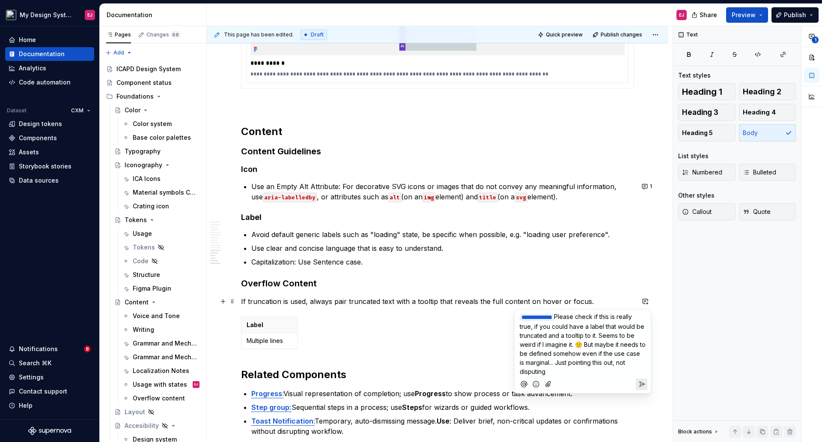
click at [536, 382] on icon "Add emoji" at bounding box center [536, 383] width 9 height 9
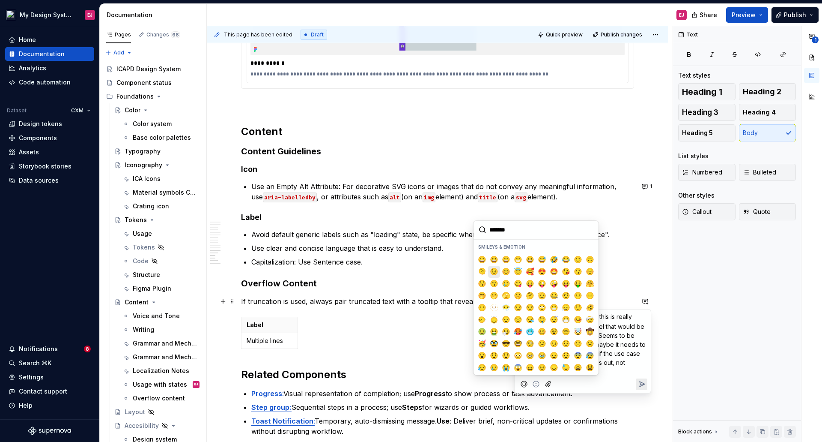
click at [495, 272] on span "😉" at bounding box center [494, 271] width 7 height 9
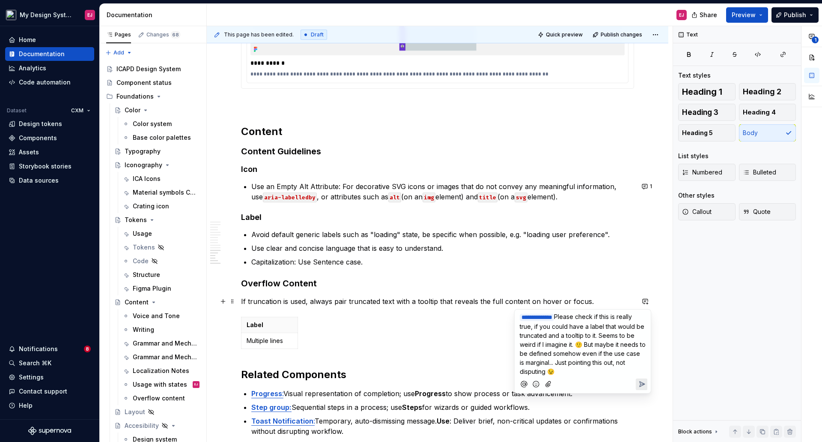
click at [641, 380] on icon "Send" at bounding box center [642, 383] width 9 height 9
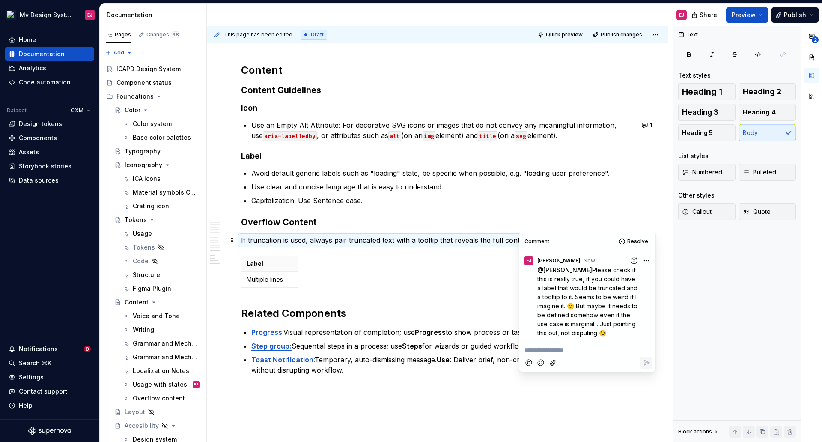
scroll to position [1927, 0]
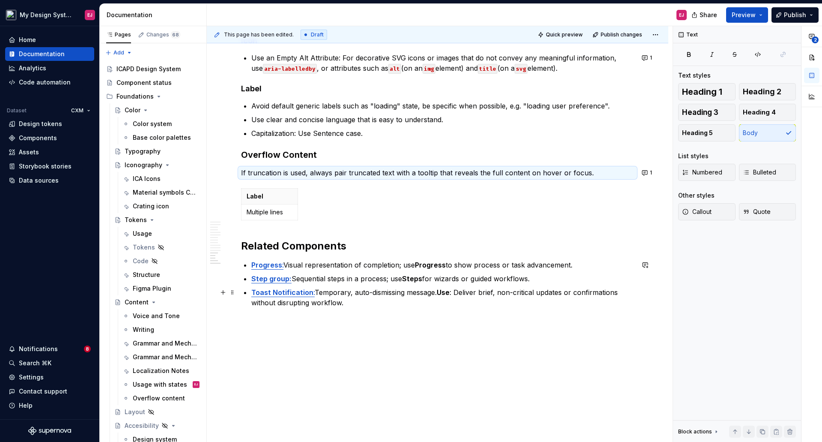
click at [438, 295] on p "Toast Notification : Temporary, auto-dismissing message. Use : Deliver brief, n…" at bounding box center [442, 297] width 383 height 21
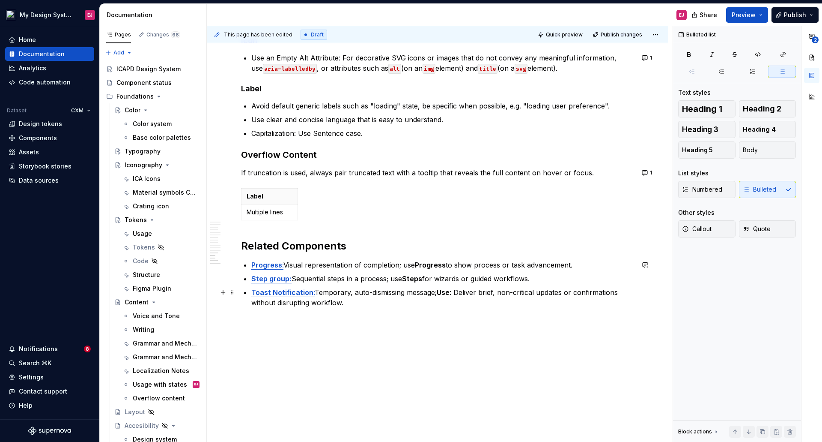
click at [448, 291] on strong "Use" at bounding box center [443, 292] width 13 height 9
click at [598, 277] on button "button" at bounding box center [598, 276] width 12 height 12
click at [444, 292] on p "Toast Notification : Temporary, auto-dismissing message; Use: Deliver brief, no…" at bounding box center [442, 297] width 383 height 21
click at [454, 294] on p "Toast Notification : Temporary, auto-dismissing message; use: Deliver brief, no…" at bounding box center [442, 297] width 383 height 21
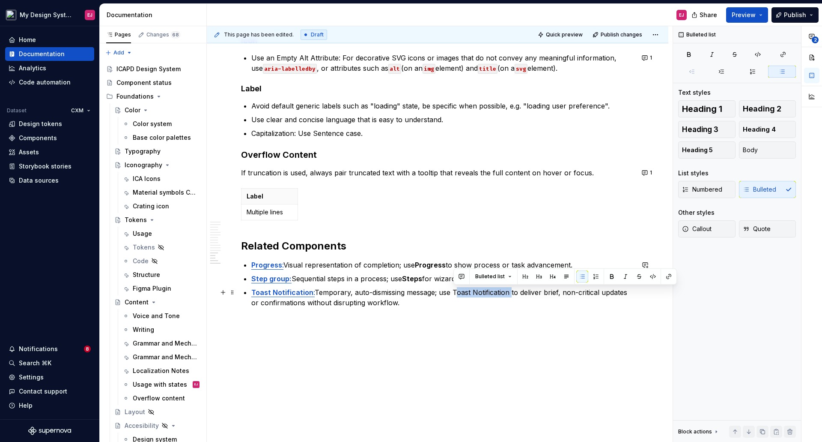
drag, startPoint x: 455, startPoint y: 292, endPoint x: 509, endPoint y: 295, distance: 54.5
click at [509, 295] on p "Toast Notification : Temporary, auto-dismissing message; use Toast Notification…" at bounding box center [442, 297] width 383 height 21
click at [612, 275] on button "button" at bounding box center [612, 276] width 12 height 12
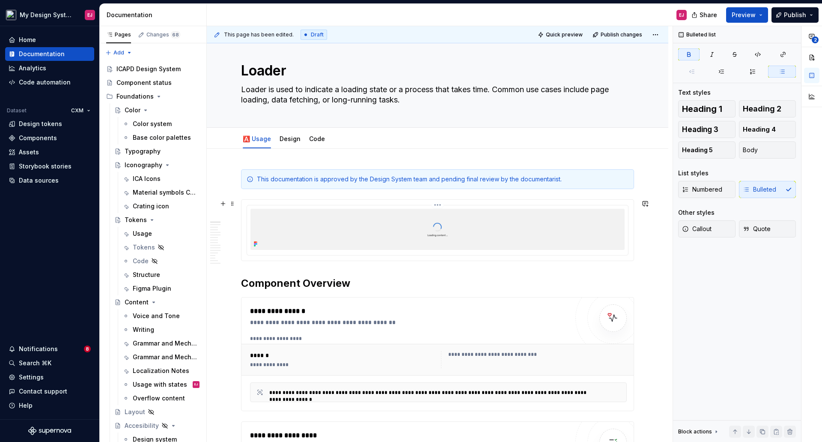
scroll to position [0, 0]
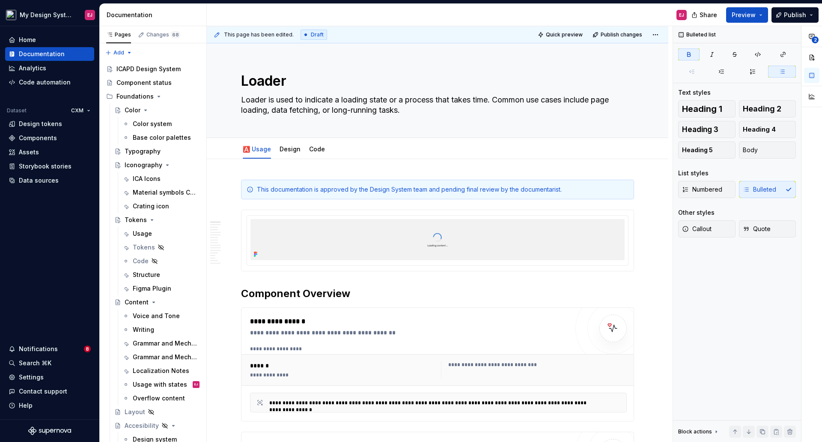
type textarea "*"
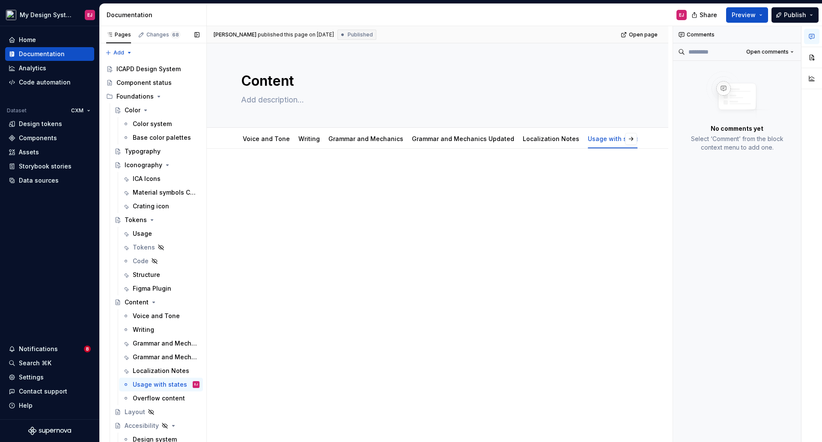
scroll to position [3788, 0]
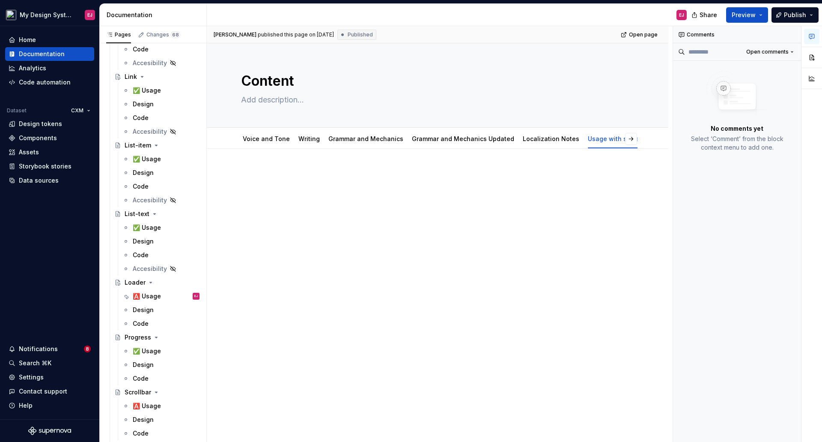
type textarea "*"
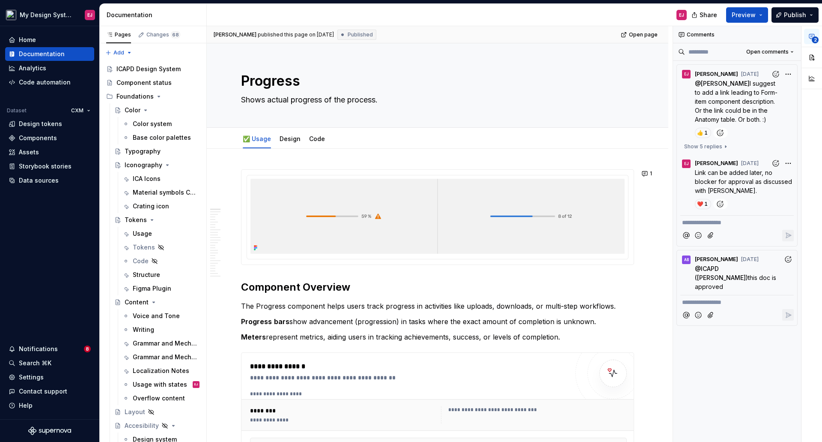
type textarea "*"
